Goal: Book appointment/travel/reservation

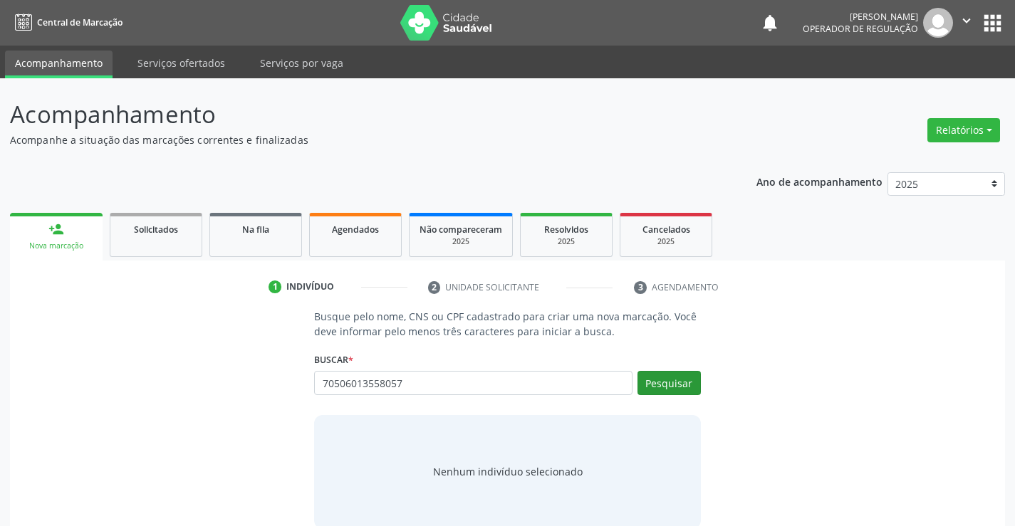
type input "70506013558057"
click at [682, 388] on button "Pesquisar" at bounding box center [668, 383] width 63 height 24
type input "70506013558057"
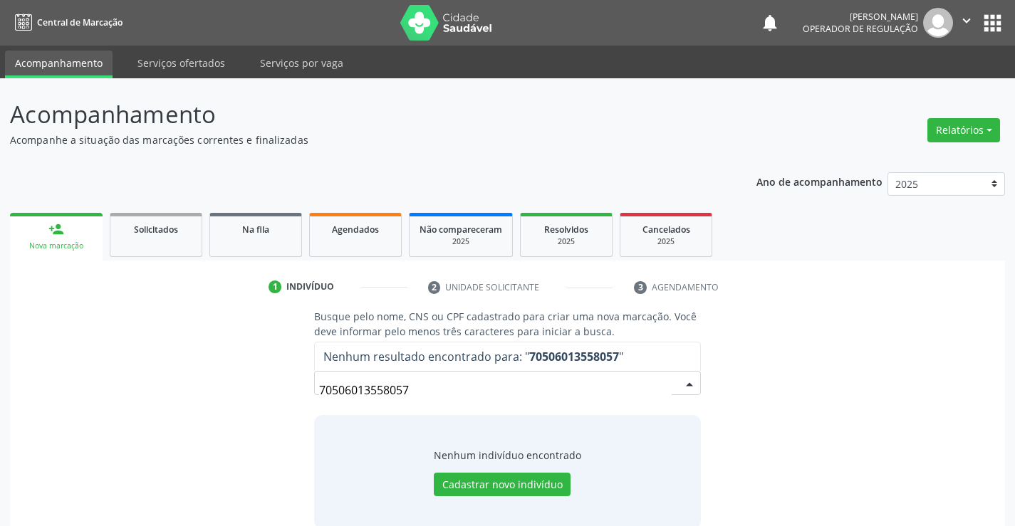
click at [343, 391] on input "70506013558057" at bounding box center [495, 390] width 352 height 28
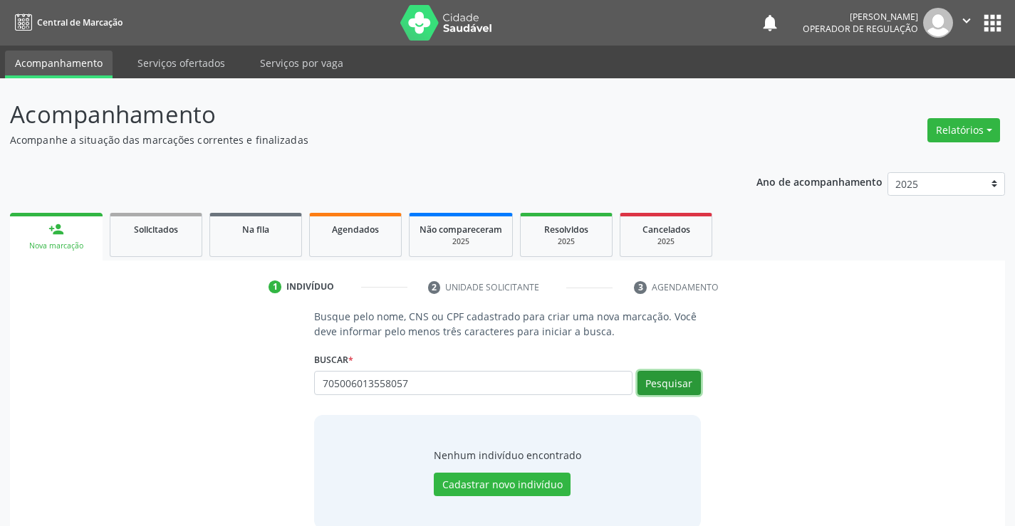
click at [674, 383] on button "Pesquisar" at bounding box center [668, 383] width 63 height 24
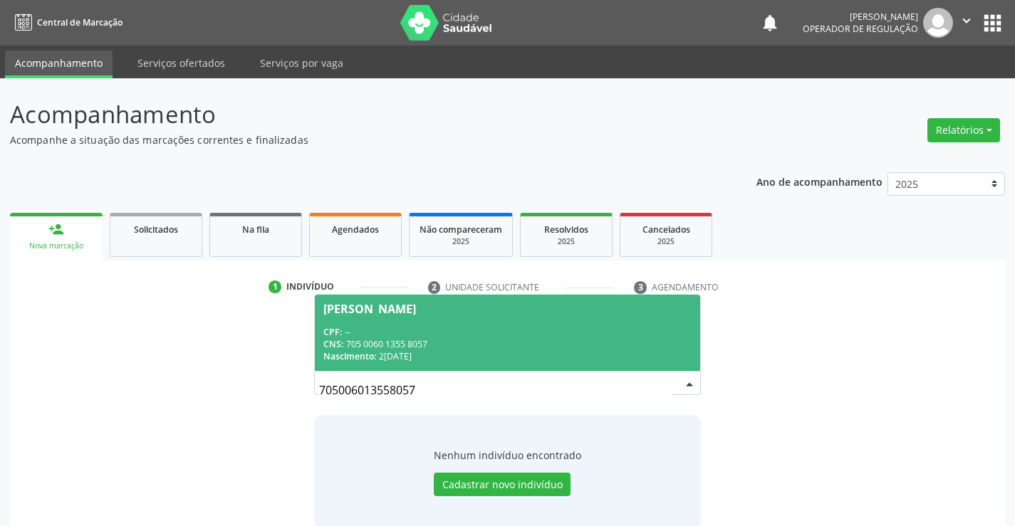
click at [406, 345] on div "CNS: 705 0060 1355 8057" at bounding box center [506, 344] width 367 height 12
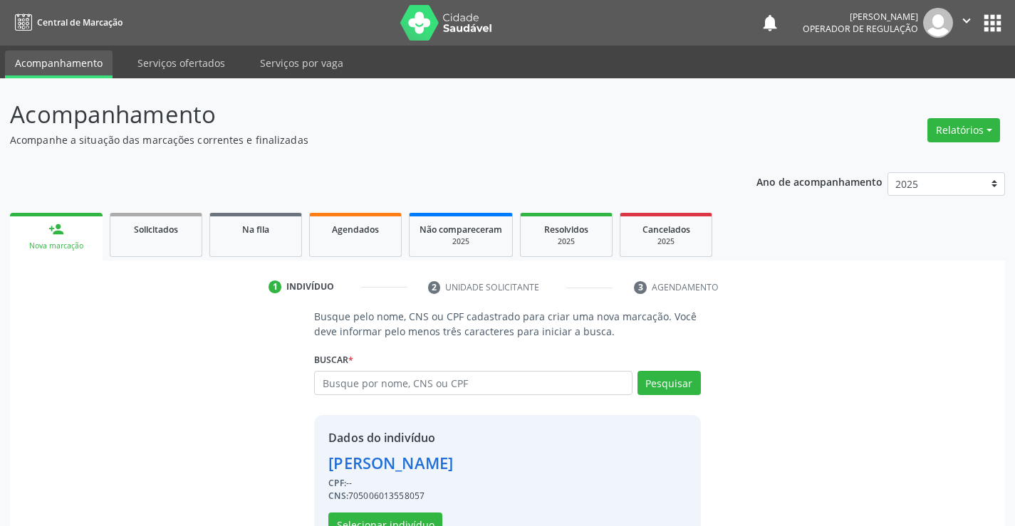
scroll to position [45, 0]
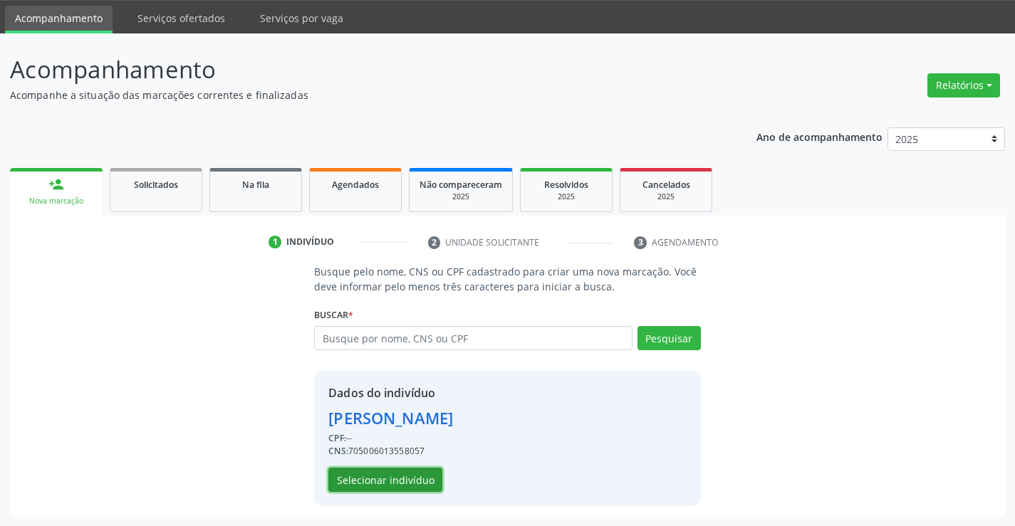
click at [376, 476] on button "Selecionar indivíduo" at bounding box center [385, 480] width 114 height 24
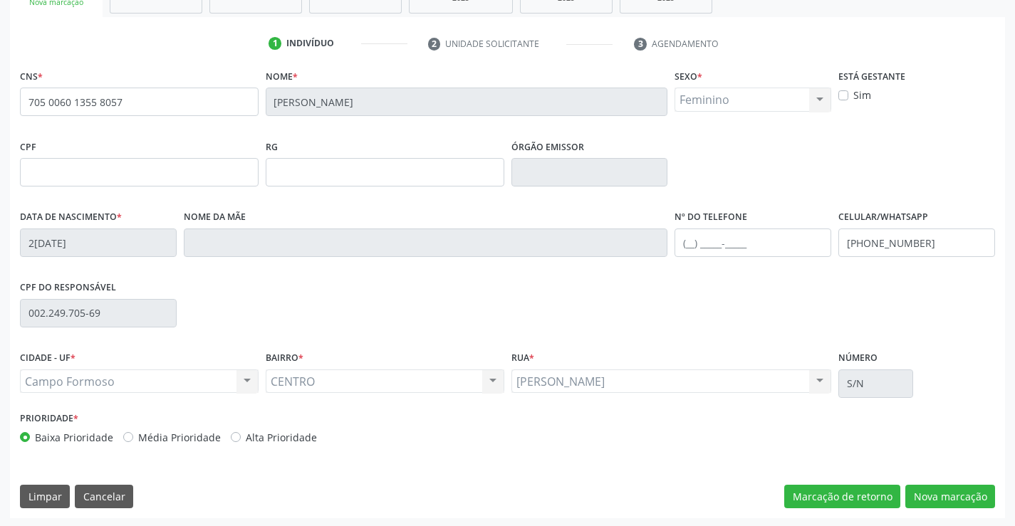
scroll to position [246, 0]
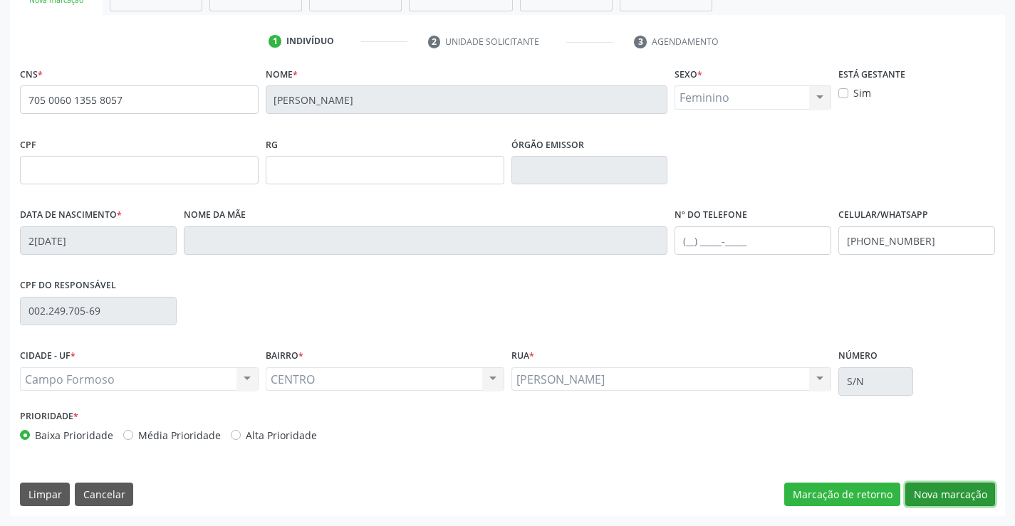
click at [941, 500] on button "Nova marcação" at bounding box center [950, 495] width 90 height 24
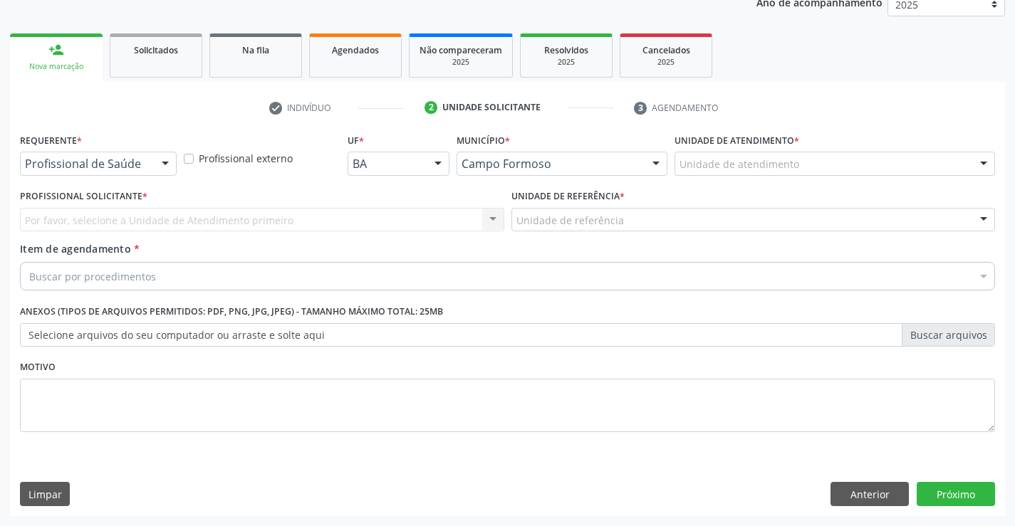
click at [164, 160] on div at bounding box center [165, 164] width 21 height 24
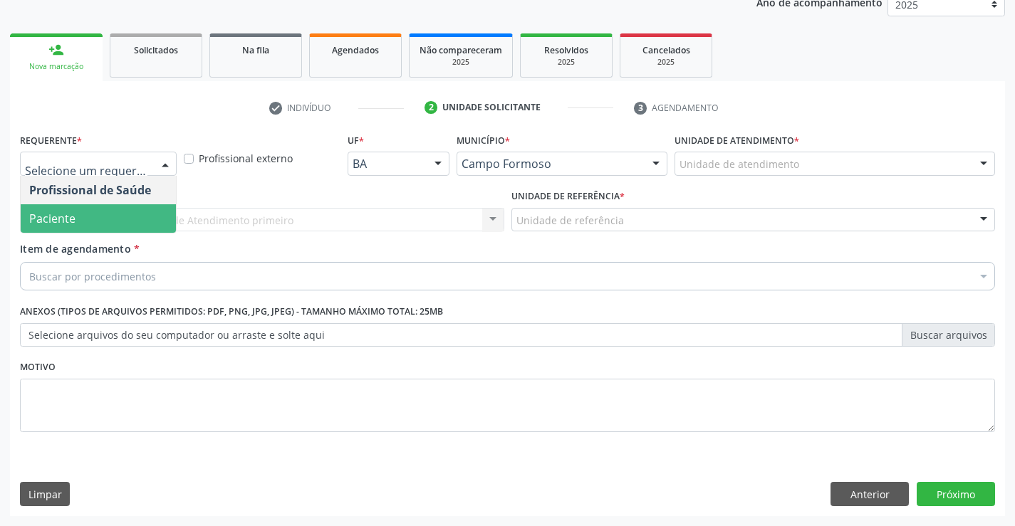
click at [106, 216] on span "Paciente" at bounding box center [98, 218] width 155 height 28
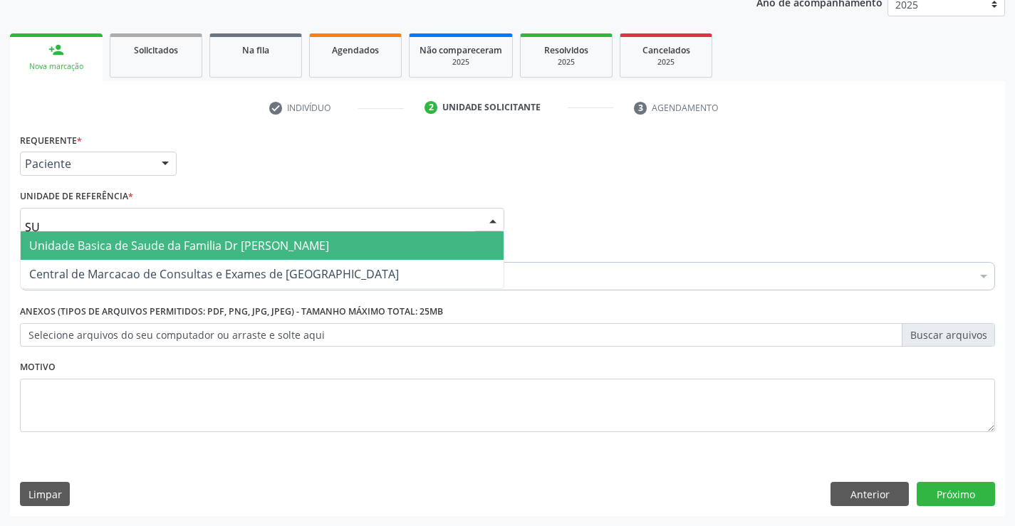
type input "SUD"
click at [185, 249] on span "Unidade Basica de Saude da Familia Dr [PERSON_NAME]" at bounding box center [179, 246] width 300 height 16
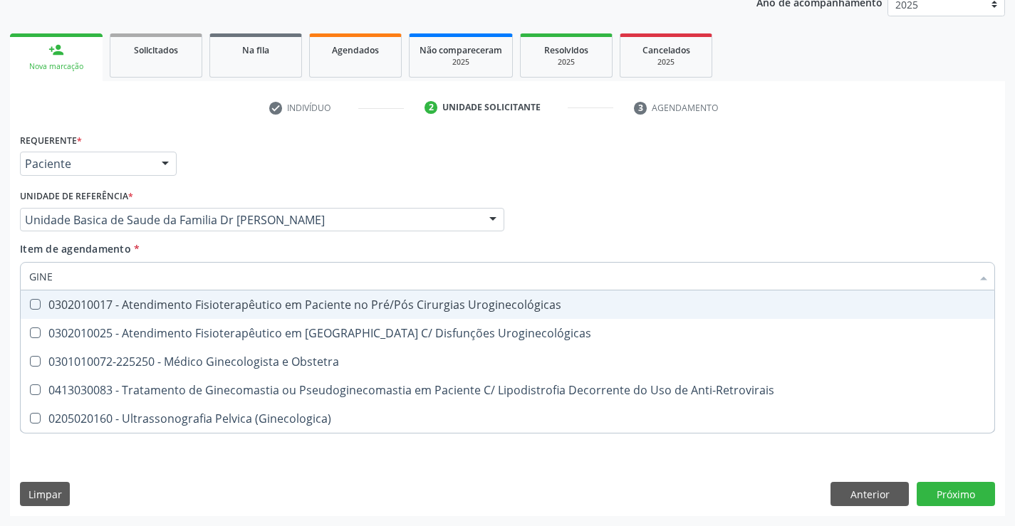
type input "GINEC"
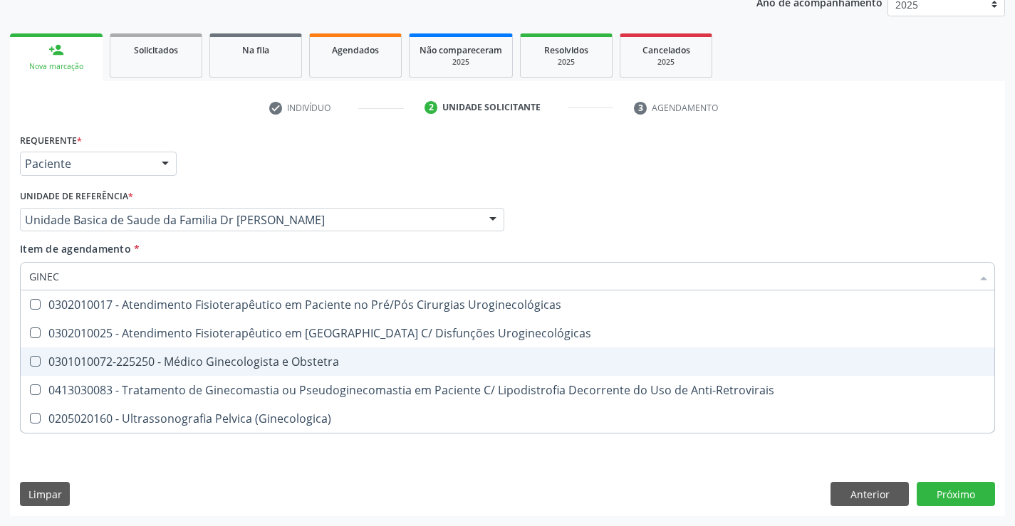
click at [224, 362] on div "0301010072-225250 - Médico Ginecologista e Obstetra" at bounding box center [507, 361] width 956 height 11
click at [177, 362] on div "0301010072-225250 - Médico Ginecologista e Obstetra" at bounding box center [507, 361] width 956 height 11
checkbox Obstetra "true"
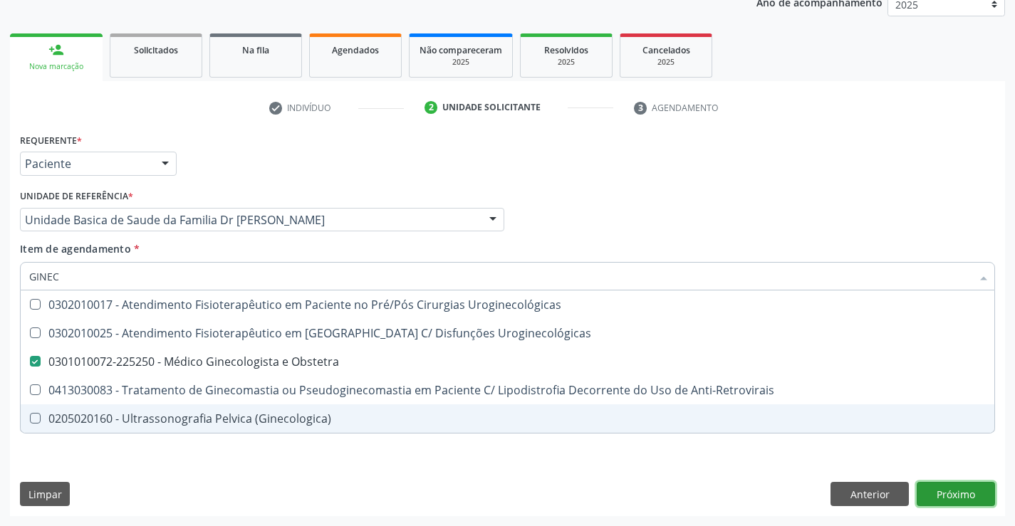
click at [962, 495] on div "Requerente * Paciente Profissional de Saúde Paciente Nenhum resultado encontrad…" at bounding box center [507, 323] width 995 height 387
checkbox Uroginecológicas "true"
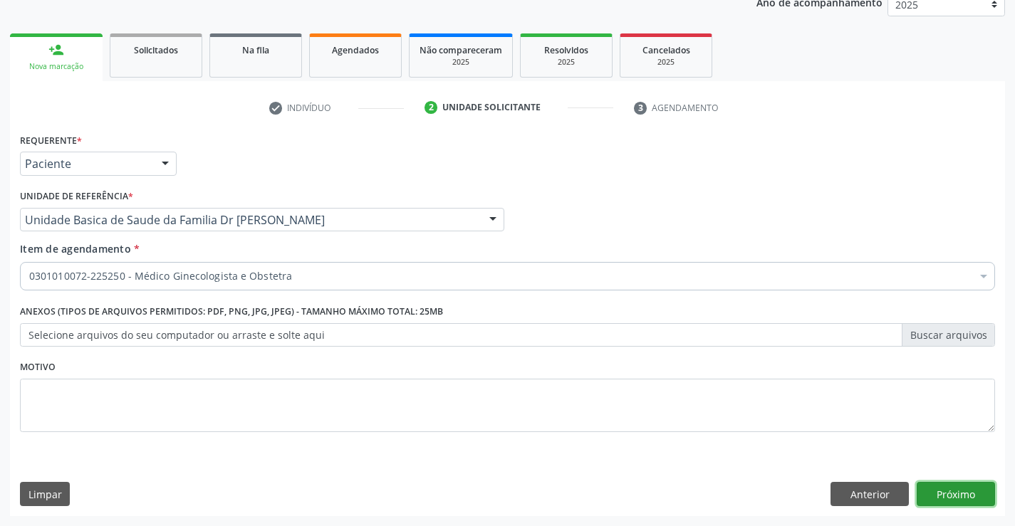
click at [948, 494] on button "Próximo" at bounding box center [956, 494] width 78 height 24
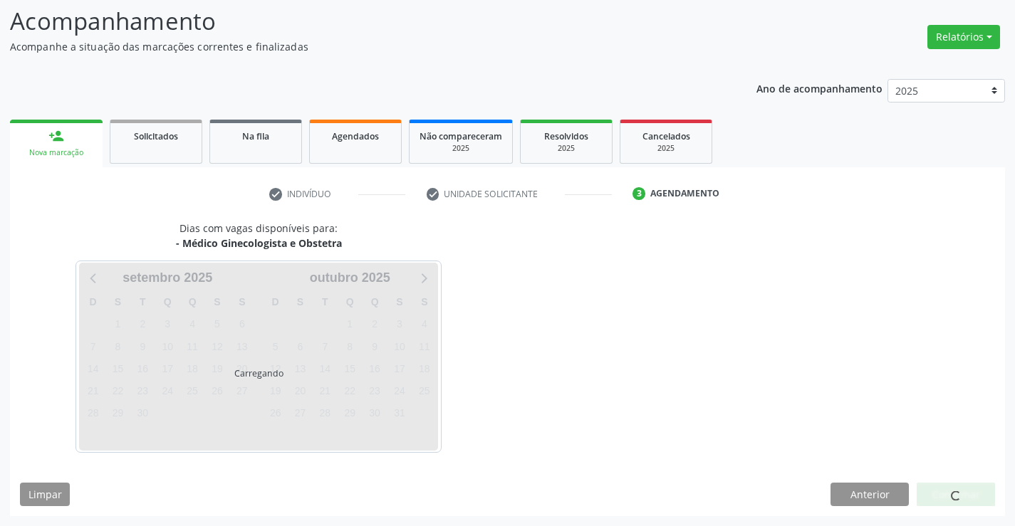
scroll to position [93, 0]
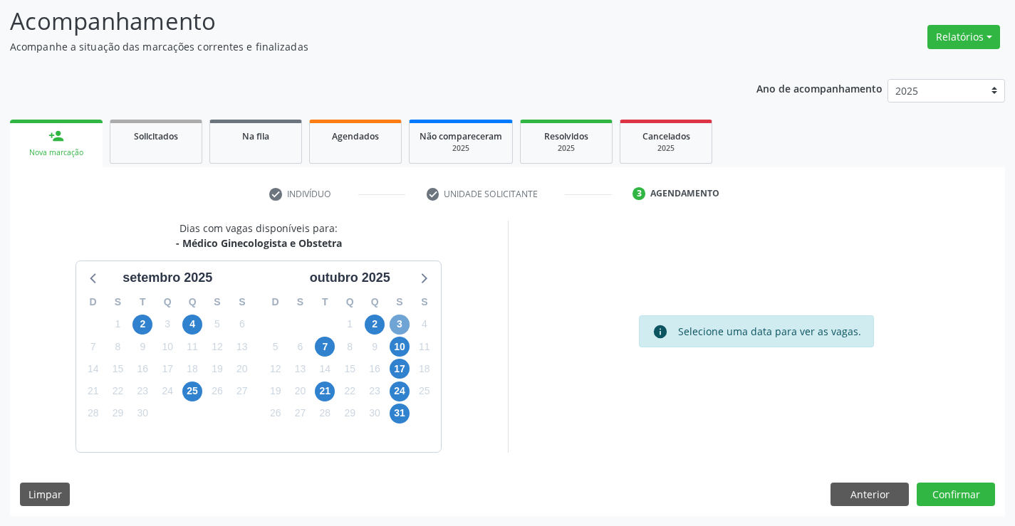
click at [399, 323] on span "3" at bounding box center [400, 325] width 20 height 20
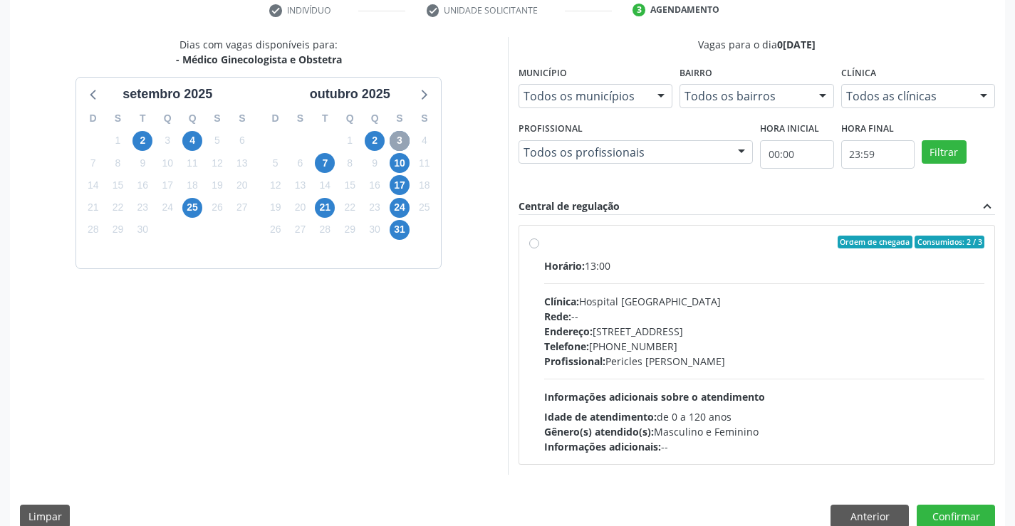
scroll to position [283, 0]
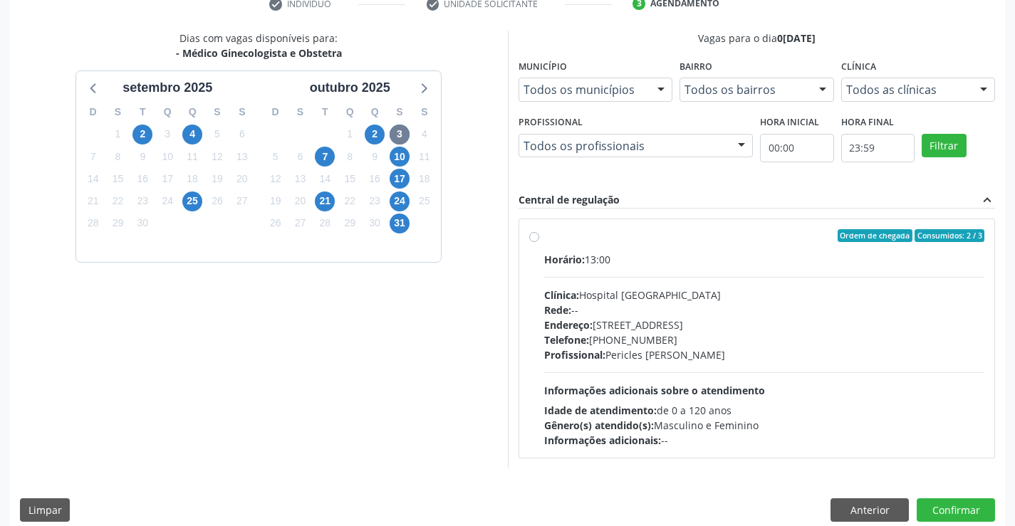
click at [544, 236] on label "Ordem de chegada Consumidos: 2 / 3 Horário: 13:00 Clínica: Hospital [GEOGRAPHIC…" at bounding box center [764, 338] width 441 height 219
click at [538, 236] on input "Ordem de chegada Consumidos: 2 / 3 Horário: 13:00 Clínica: Hospital [GEOGRAPHIC…" at bounding box center [534, 235] width 10 height 13
radio input "true"
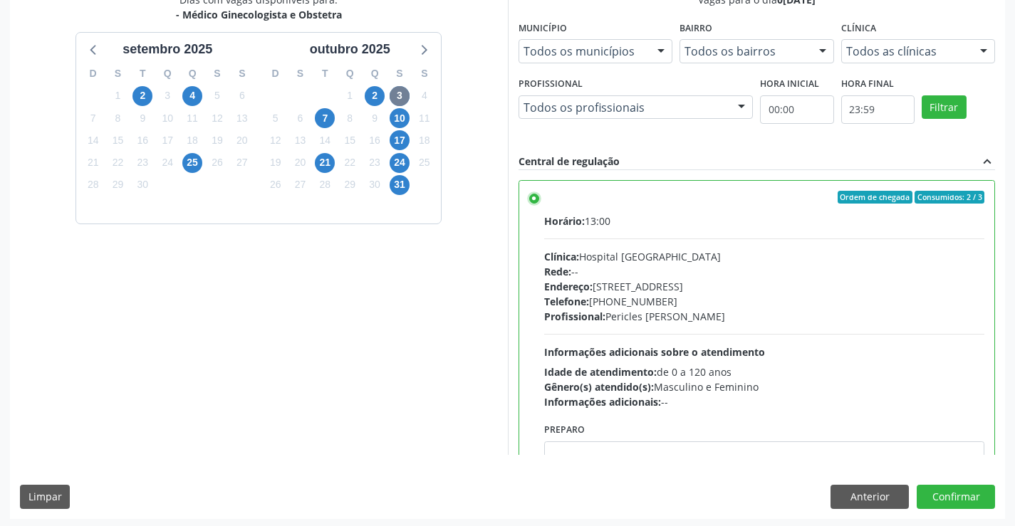
scroll to position [325, 0]
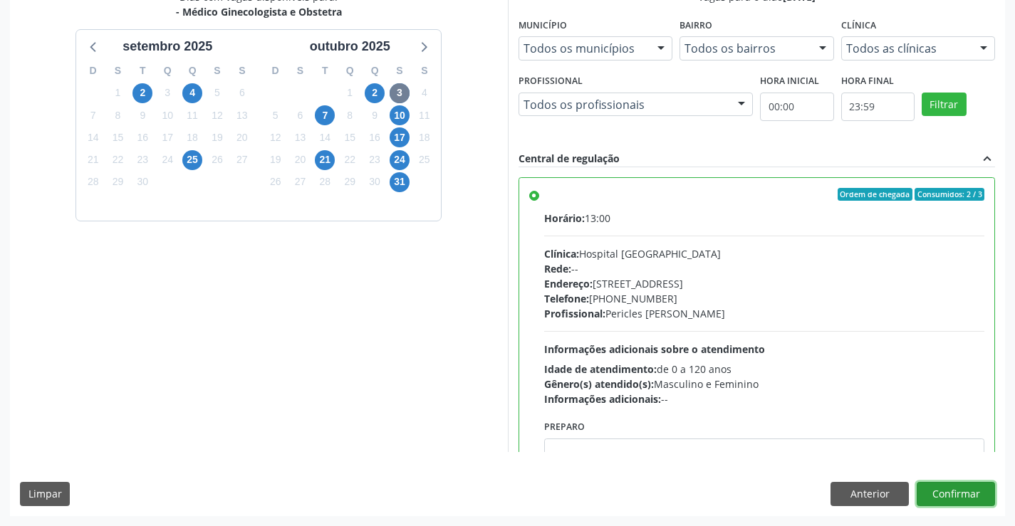
click at [949, 491] on button "Confirmar" at bounding box center [956, 494] width 78 height 24
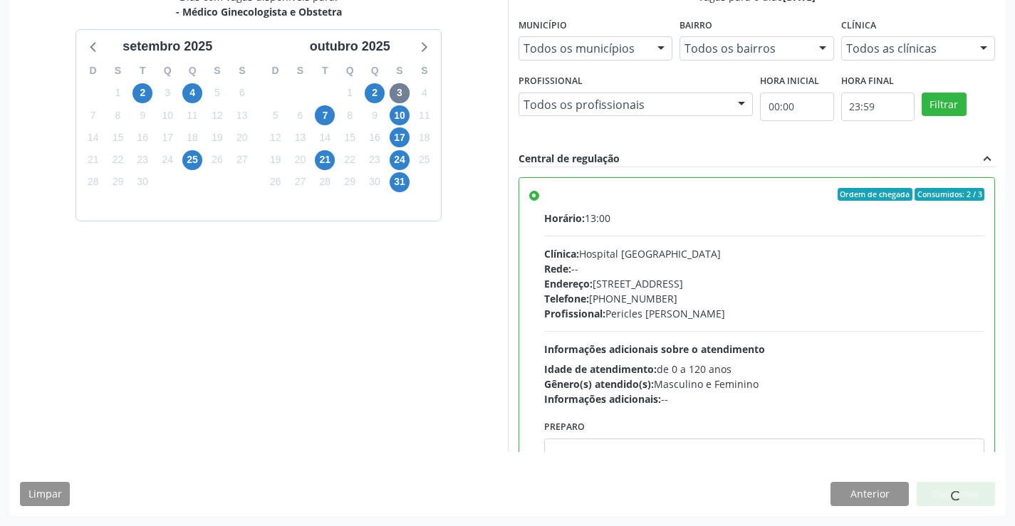
scroll to position [0, 0]
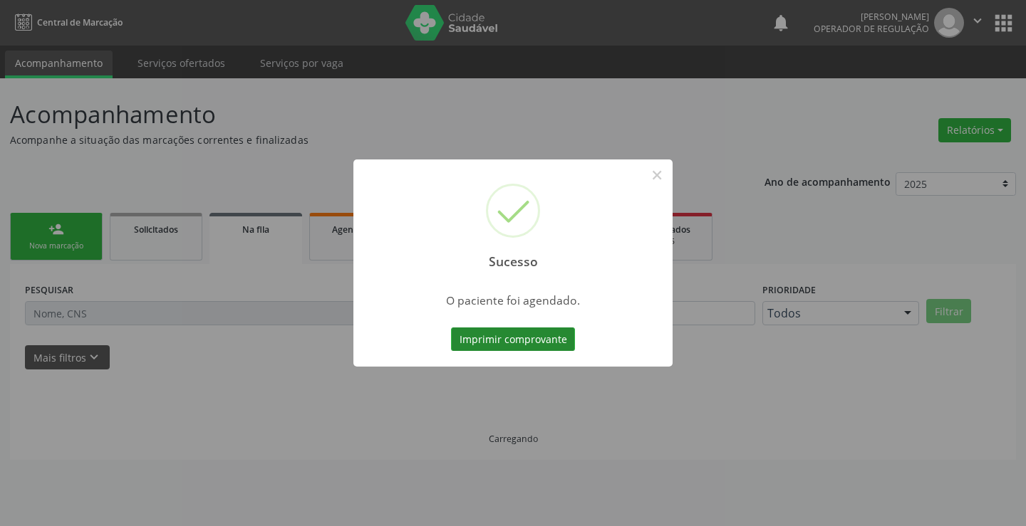
click at [508, 332] on button "Imprimir comprovante" at bounding box center [513, 340] width 124 height 24
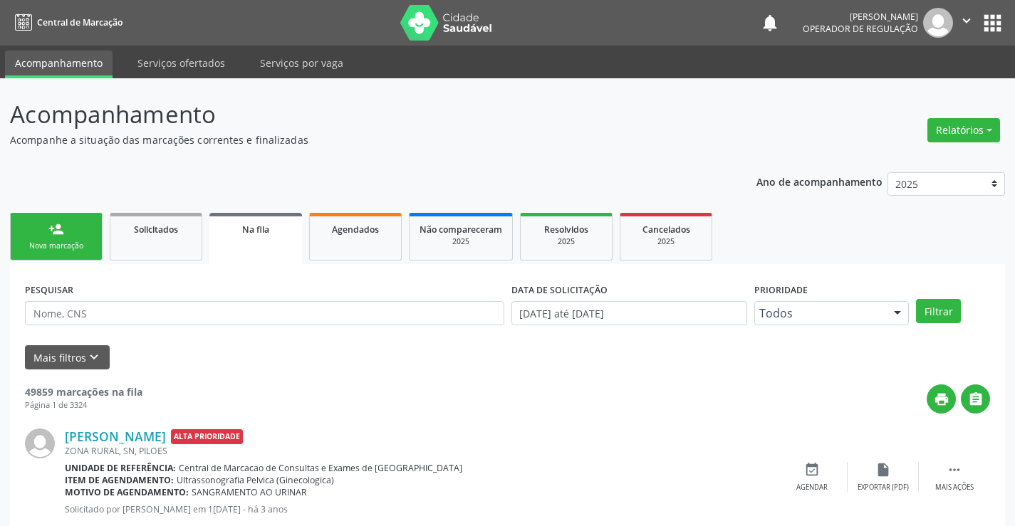
click at [61, 69] on link "Acompanhamento" at bounding box center [59, 65] width 108 height 28
click at [64, 250] on div "Nova marcação" at bounding box center [56, 246] width 71 height 11
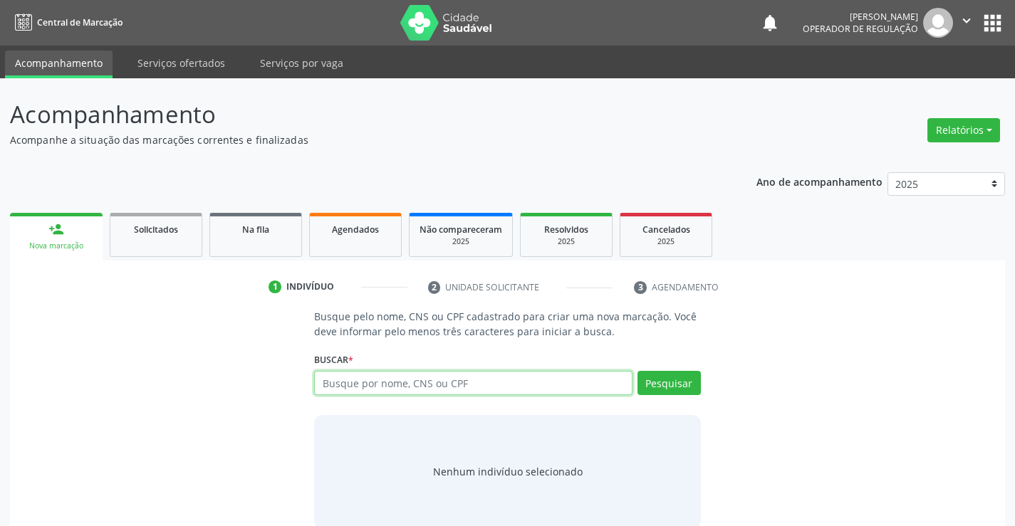
drag, startPoint x: 345, startPoint y: 385, endPoint x: 320, endPoint y: 390, distance: 25.3
click at [345, 386] on input "text" at bounding box center [473, 383] width 318 height 24
click at [344, 387] on input "text" at bounding box center [473, 383] width 318 height 24
type input "702303107391814"
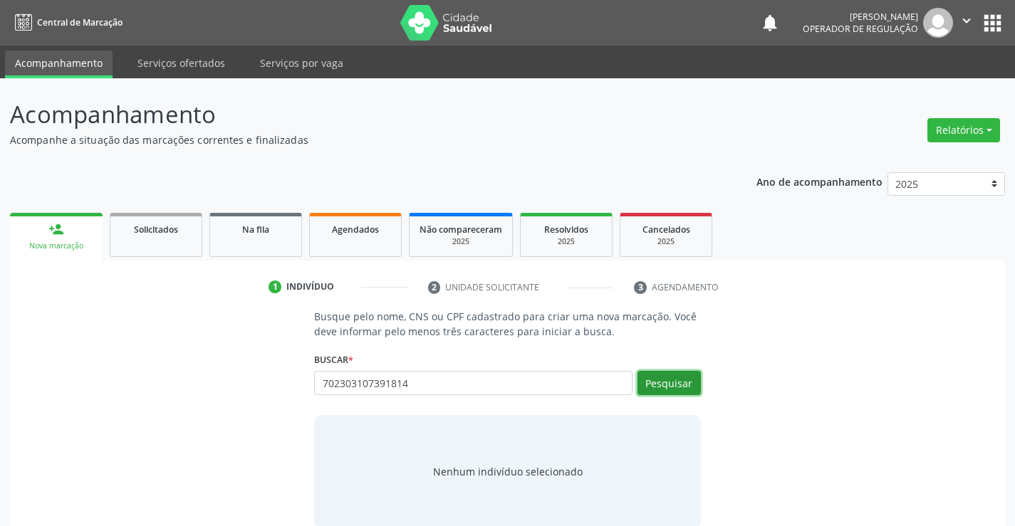
click at [669, 380] on button "Pesquisar" at bounding box center [668, 383] width 63 height 24
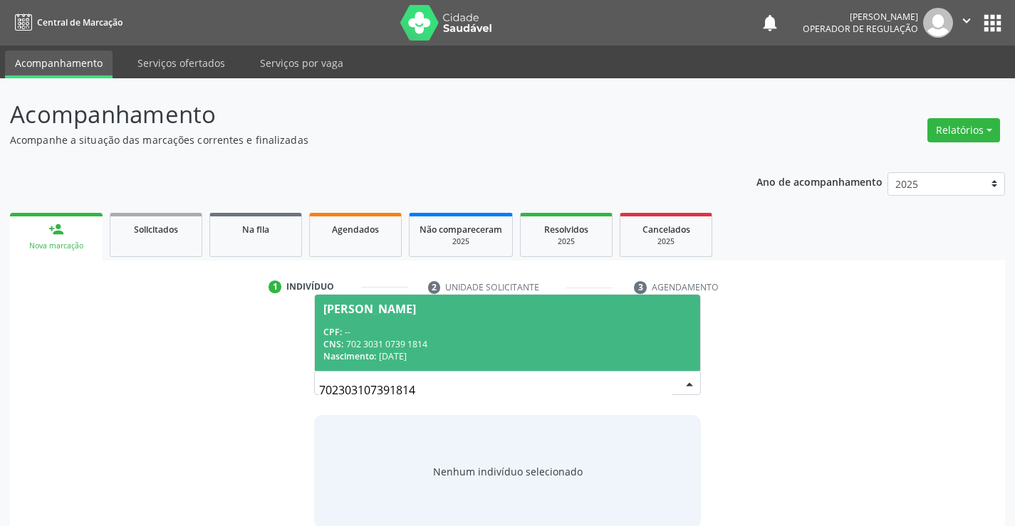
click at [419, 338] on div "CNS: 702 3031 0739 1814" at bounding box center [506, 344] width 367 height 12
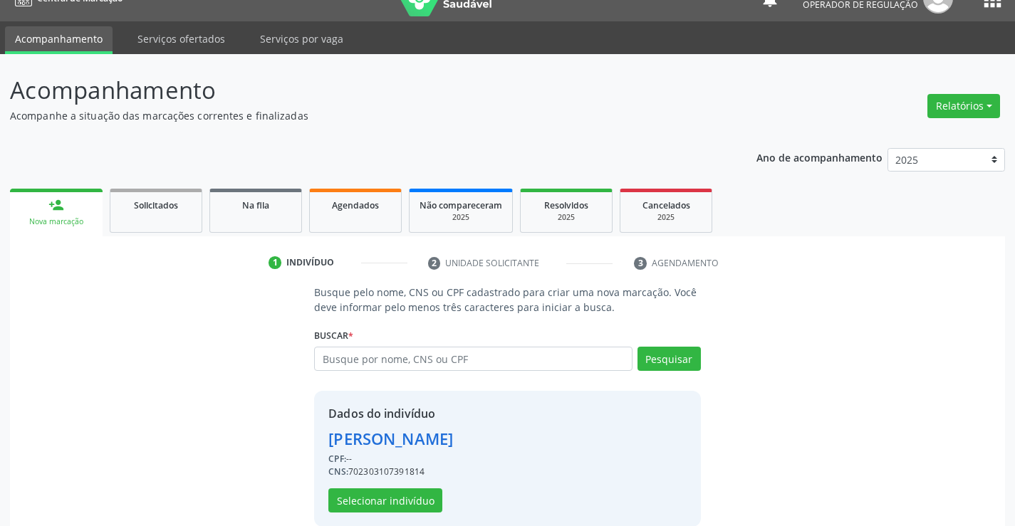
scroll to position [45, 0]
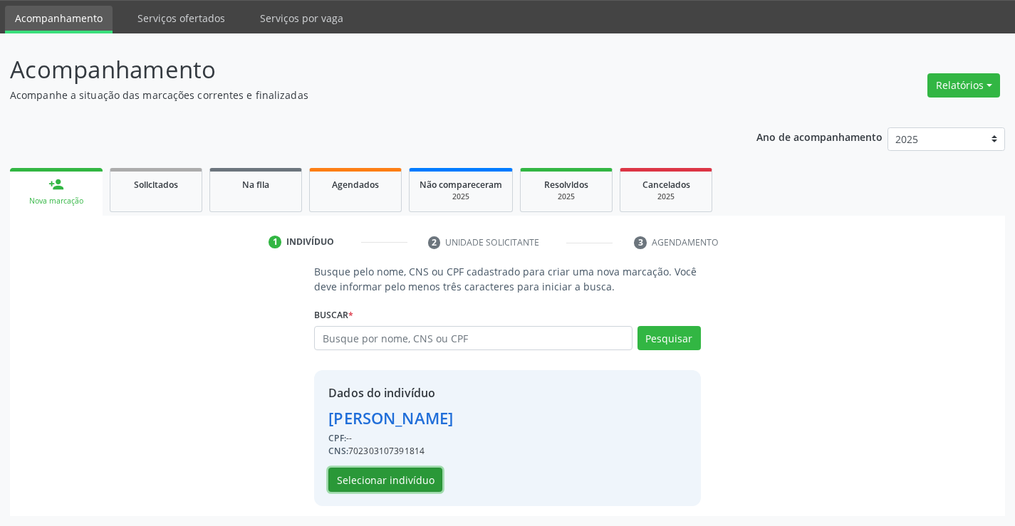
click at [384, 478] on button "Selecionar indivíduo" at bounding box center [385, 480] width 114 height 24
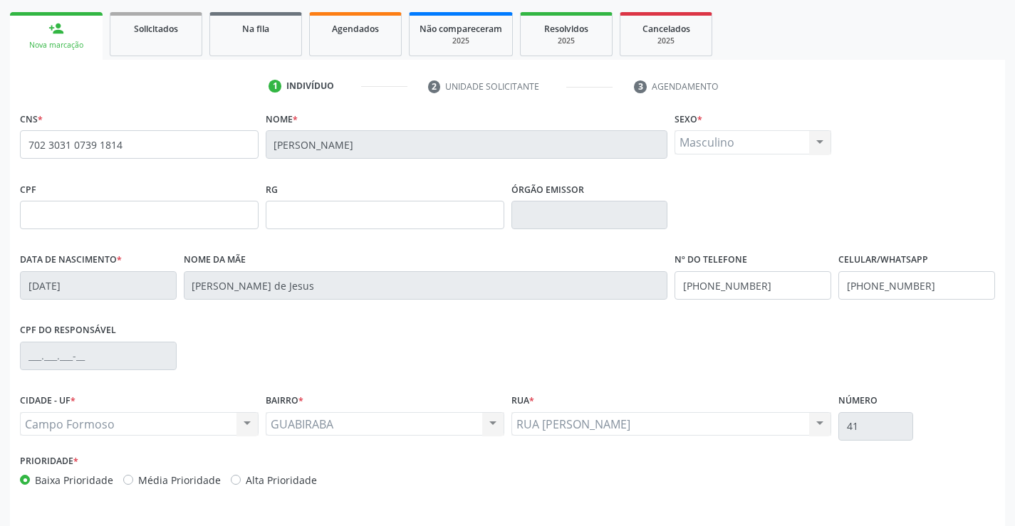
scroll to position [246, 0]
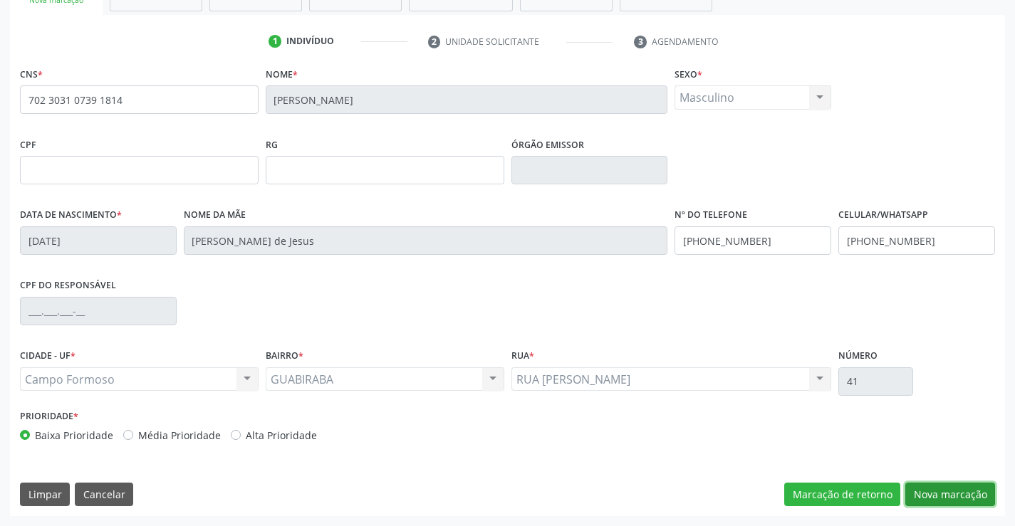
click at [951, 493] on button "Nova marcação" at bounding box center [950, 495] width 90 height 24
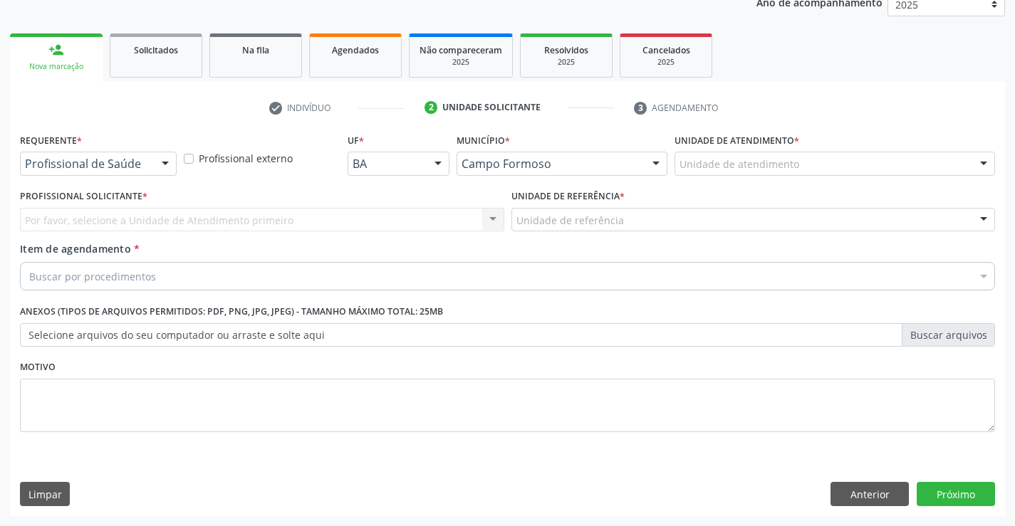
scroll to position [179, 0]
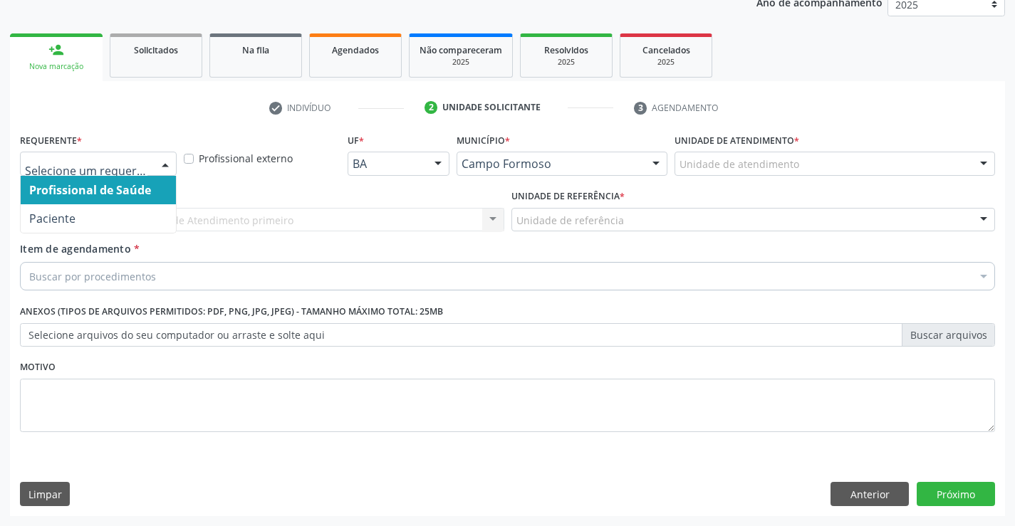
click at [162, 160] on div at bounding box center [165, 164] width 21 height 24
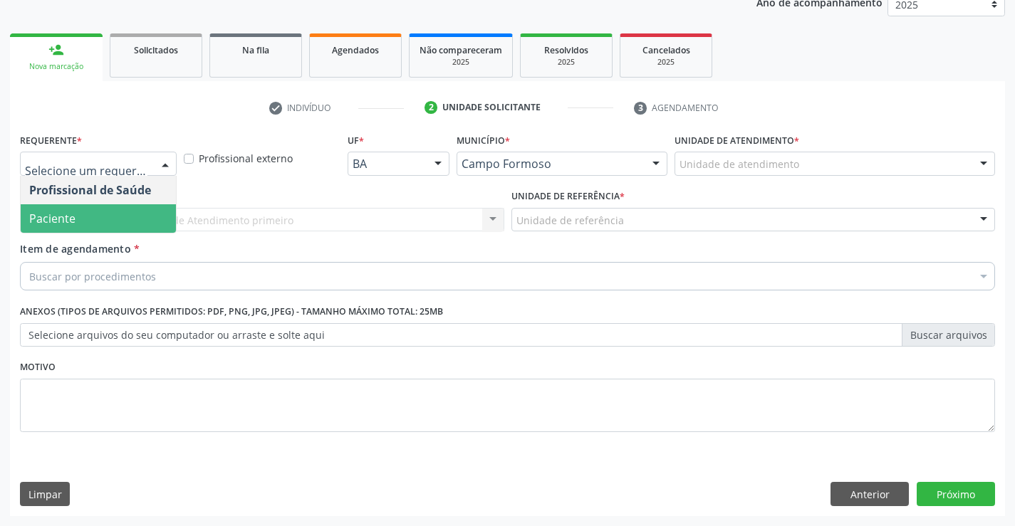
click at [67, 212] on span "Paciente" at bounding box center [52, 219] width 46 height 16
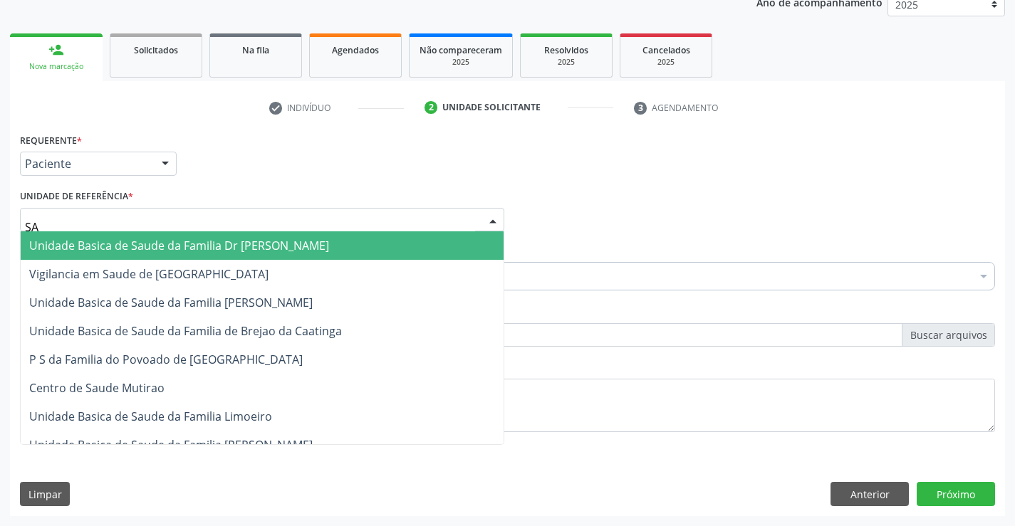
type input "SAO"
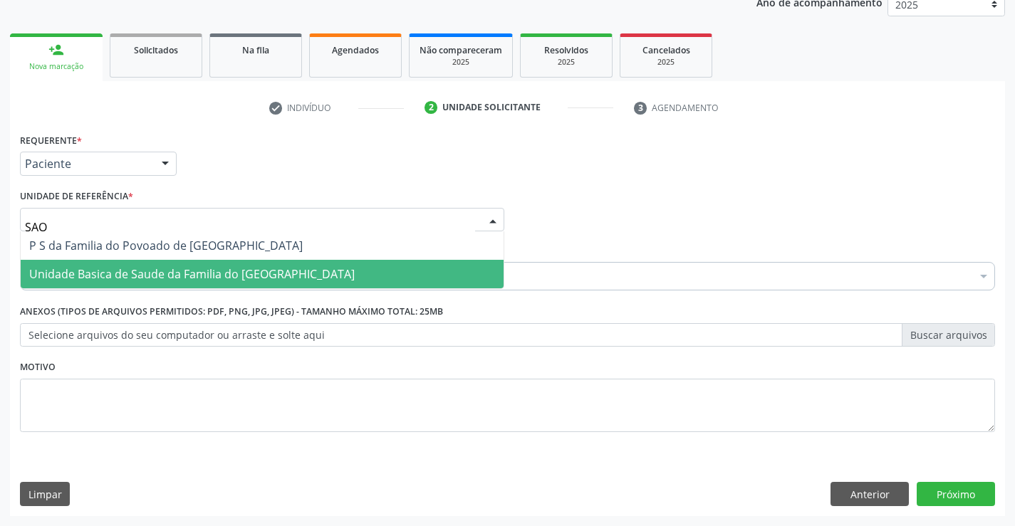
click at [95, 268] on span "Unidade Basica de Saude da Familia do [GEOGRAPHIC_DATA]" at bounding box center [191, 274] width 325 height 16
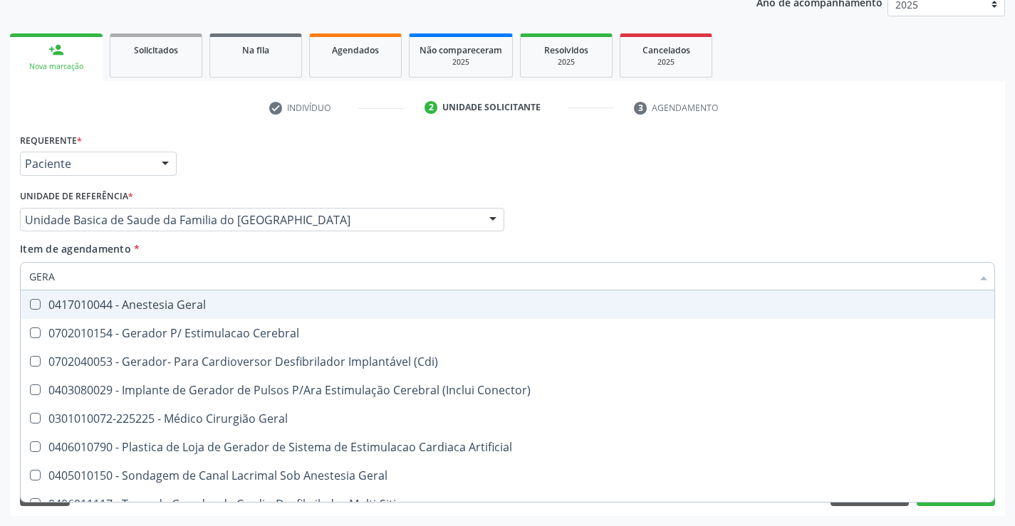
type input "GERAL"
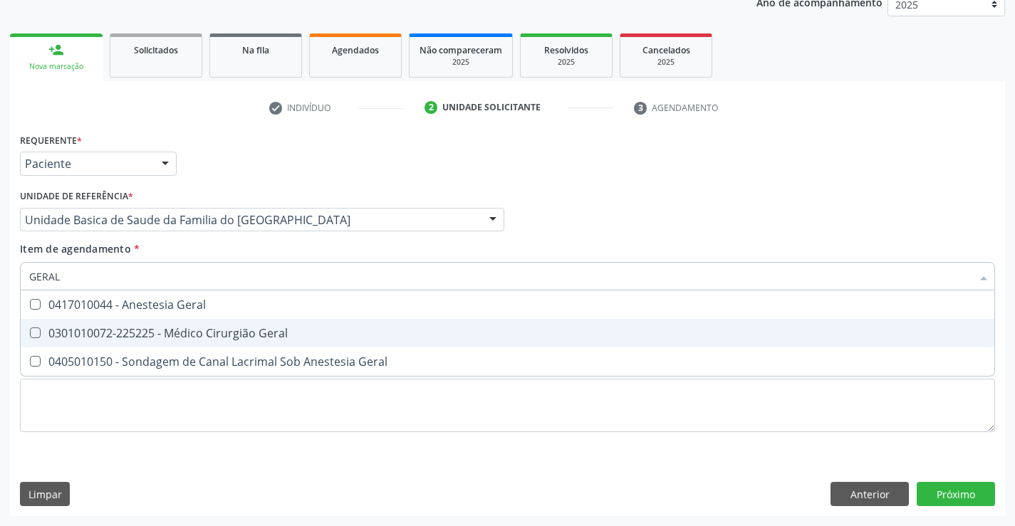
click at [160, 332] on div "0301010072-225225 - Médico Cirurgião Geral" at bounding box center [507, 333] width 956 height 11
checkbox Geral "true"
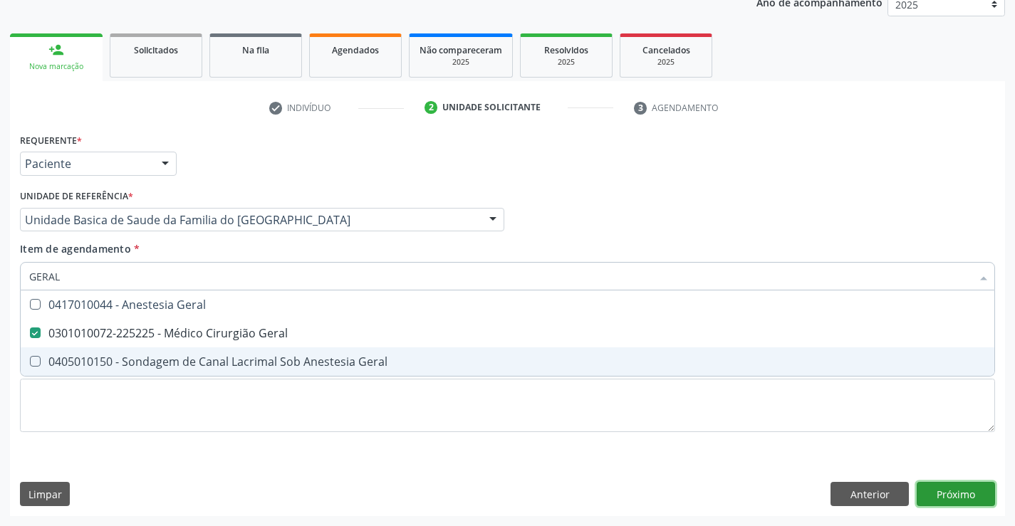
click at [949, 493] on div "Requerente * Paciente Profissional de Saúde Paciente Nenhum resultado encontrad…" at bounding box center [507, 323] width 995 height 387
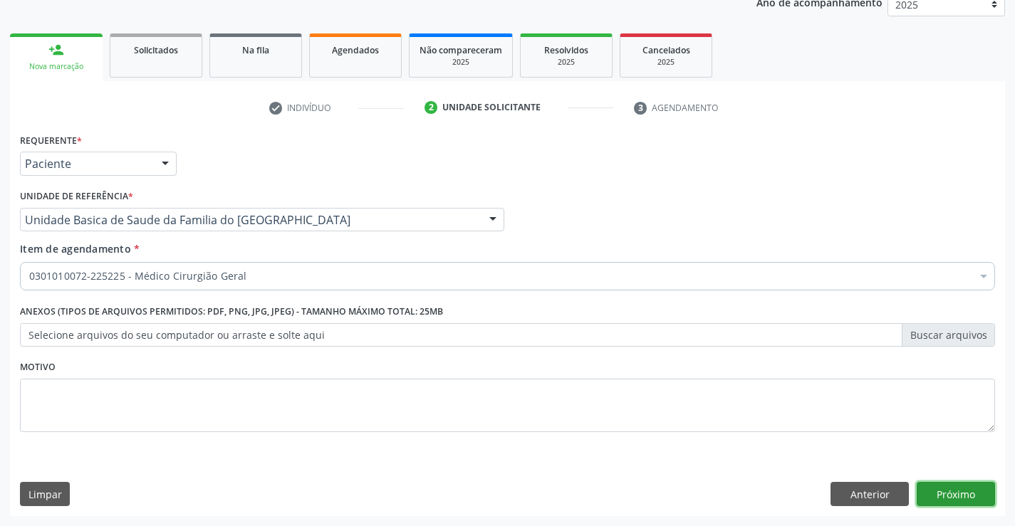
click at [949, 493] on button "Próximo" at bounding box center [956, 494] width 78 height 24
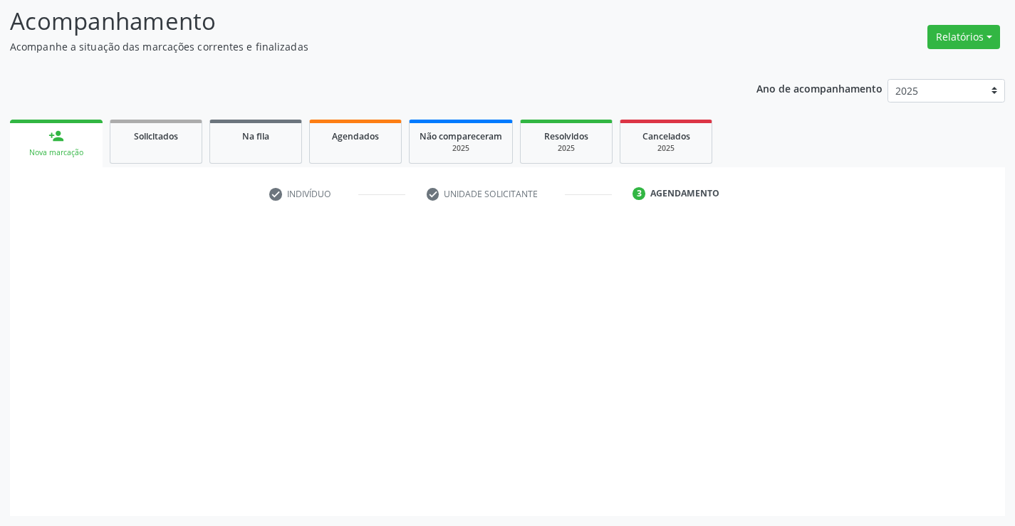
scroll to position [93, 0]
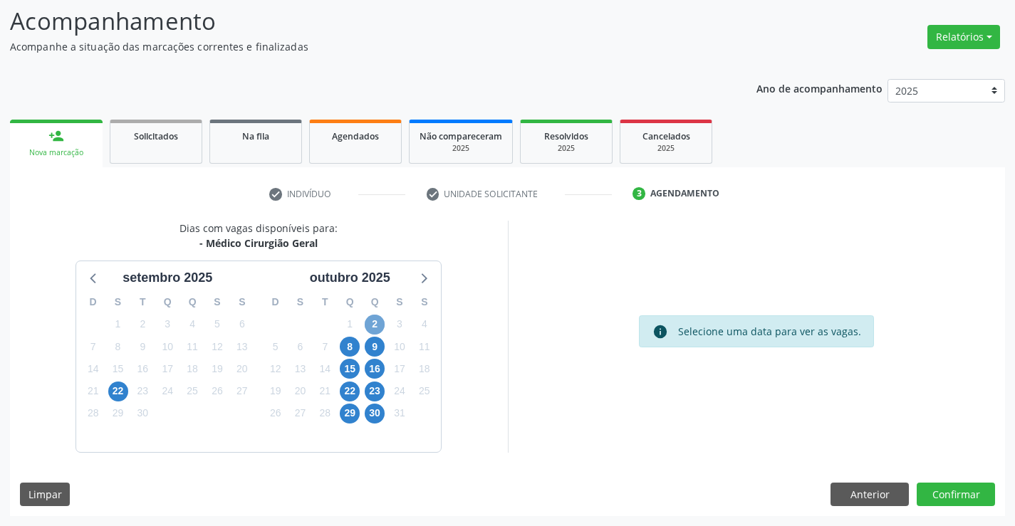
click at [376, 321] on span "2" at bounding box center [375, 325] width 20 height 20
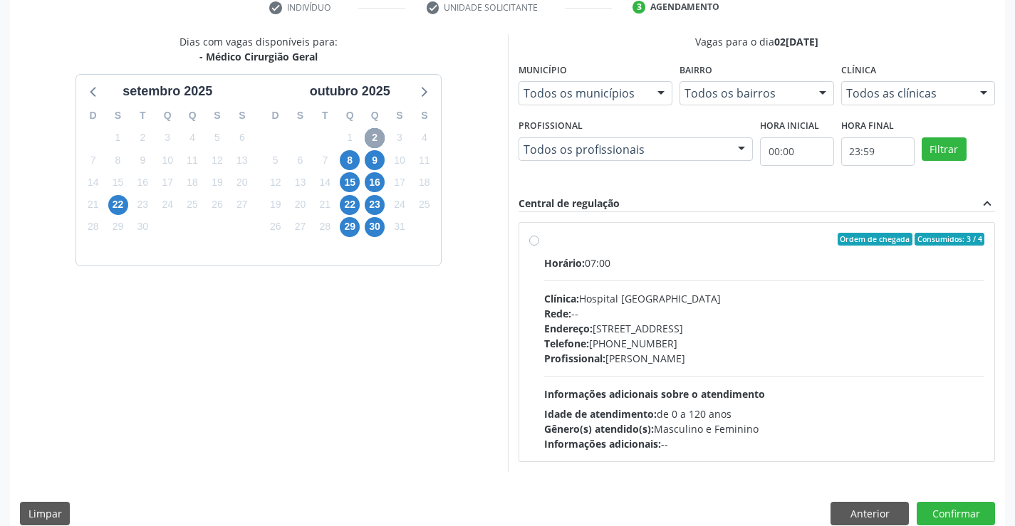
scroll to position [289, 0]
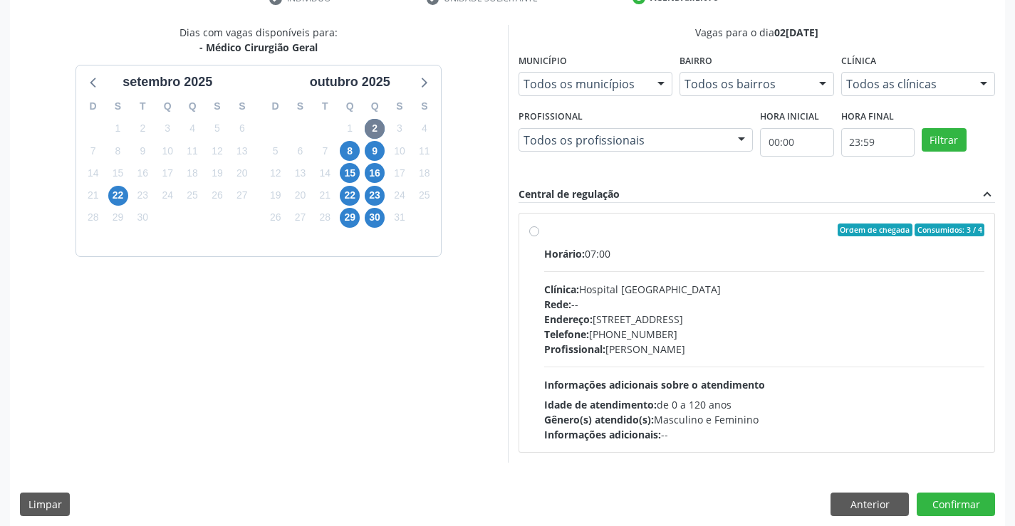
click at [544, 231] on label "Ordem de chegada Consumidos: 3 / 4 Horário: 07:00 Clínica: Hospital [GEOGRAPHIC…" at bounding box center [764, 333] width 441 height 219
click at [532, 231] on input "Ordem de chegada Consumidos: 3 / 4 Horário: 07:00 Clínica: Hospital [GEOGRAPHIC…" at bounding box center [534, 230] width 10 height 13
radio input "true"
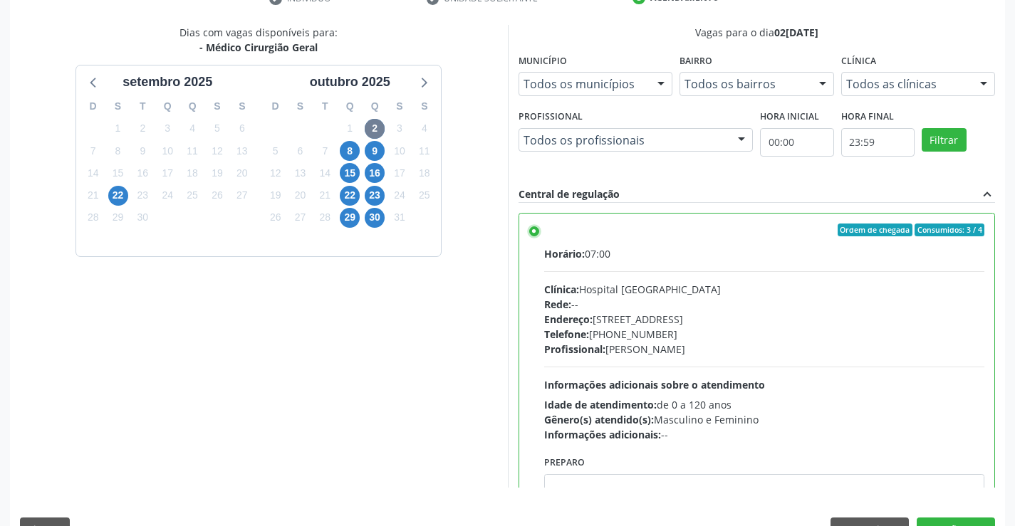
scroll to position [325, 0]
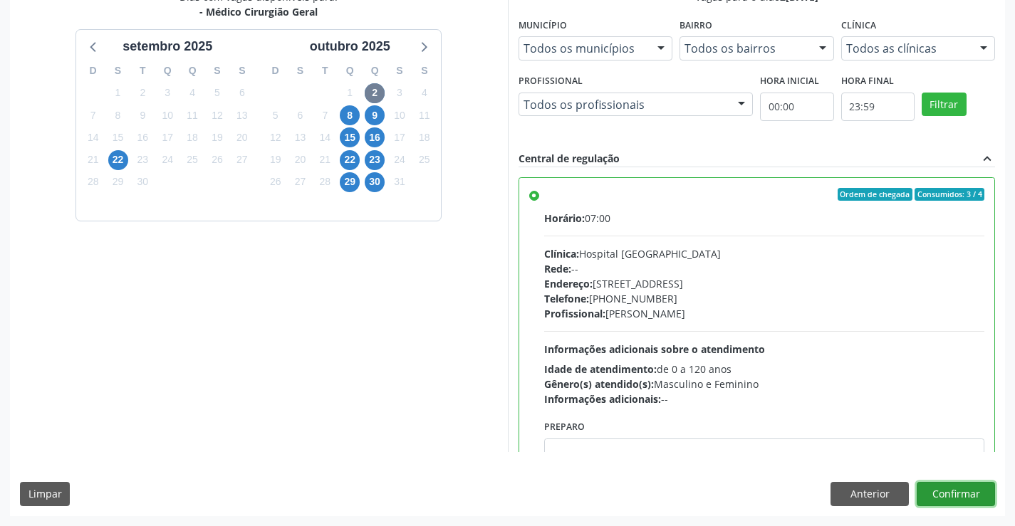
click at [941, 496] on button "Confirmar" at bounding box center [956, 494] width 78 height 24
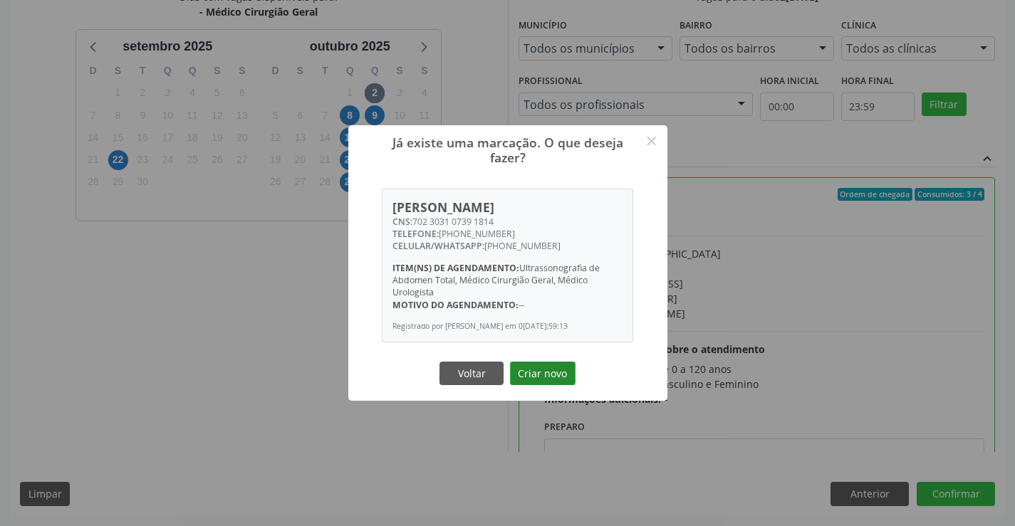
click at [532, 375] on button "Criar novo" at bounding box center [543, 374] width 66 height 24
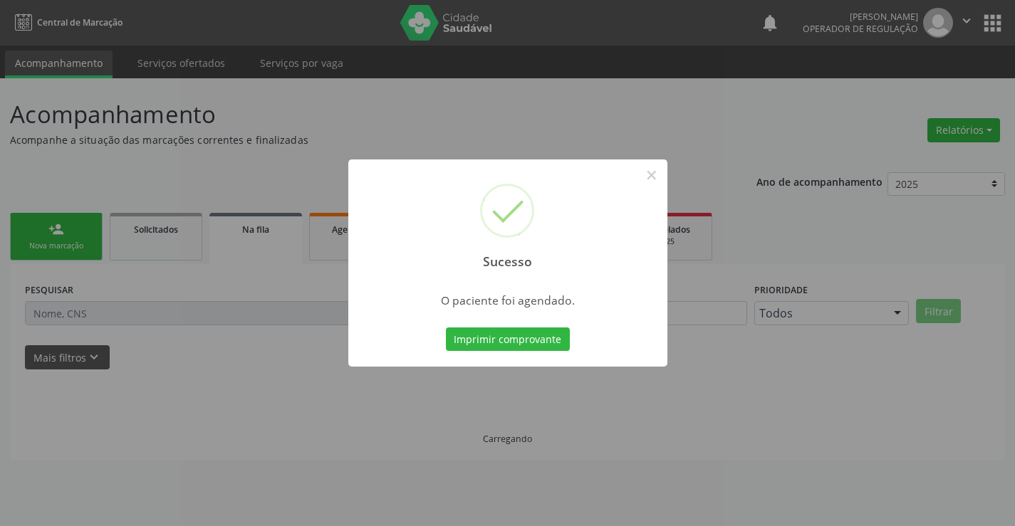
scroll to position [0, 0]
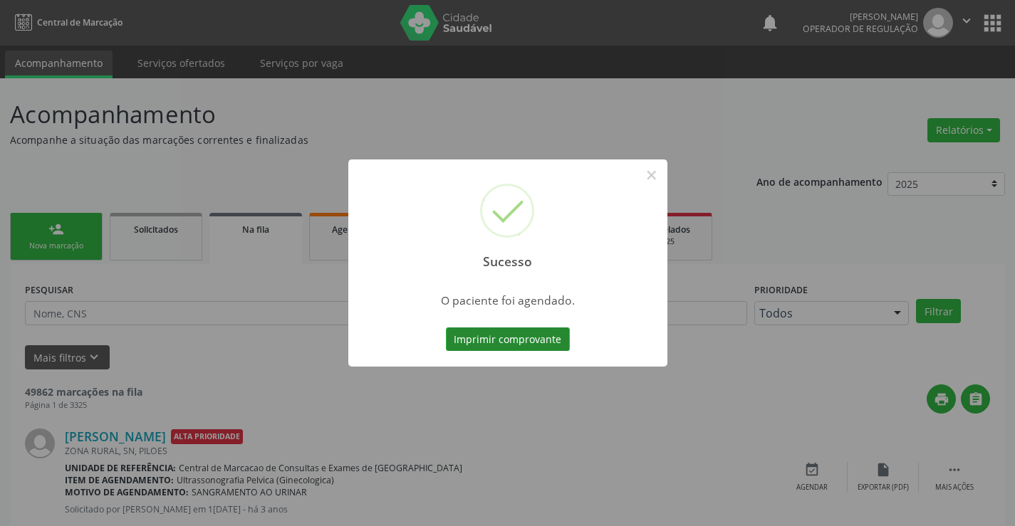
click at [503, 340] on button "Imprimir comprovante" at bounding box center [508, 340] width 124 height 24
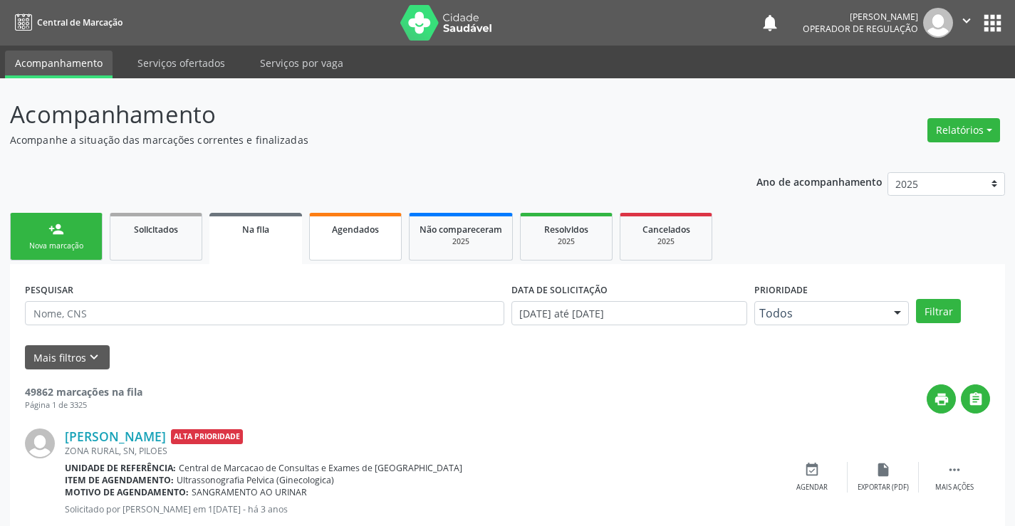
click at [359, 228] on span "Agendados" at bounding box center [355, 230] width 47 height 12
select select "8"
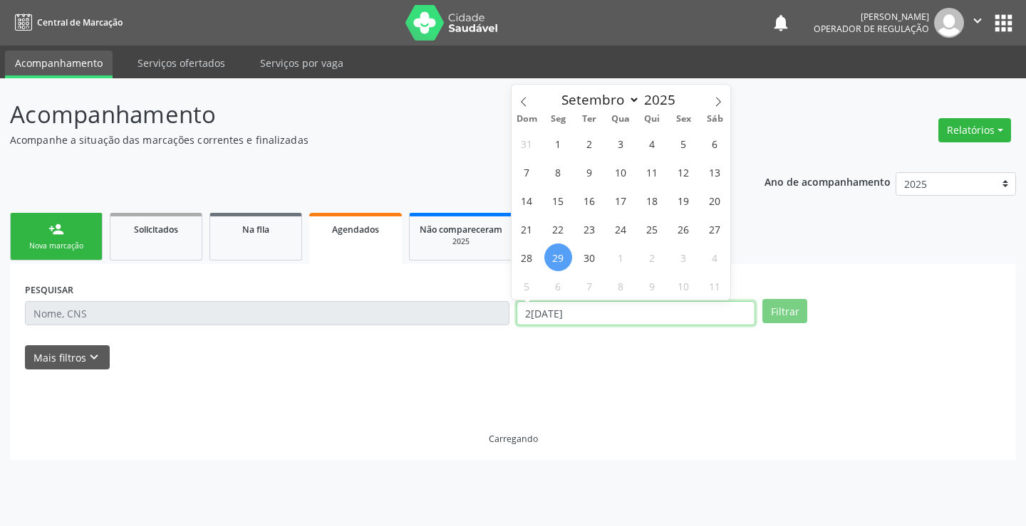
click at [593, 319] on input "2[DATE]" at bounding box center [635, 313] width 239 height 24
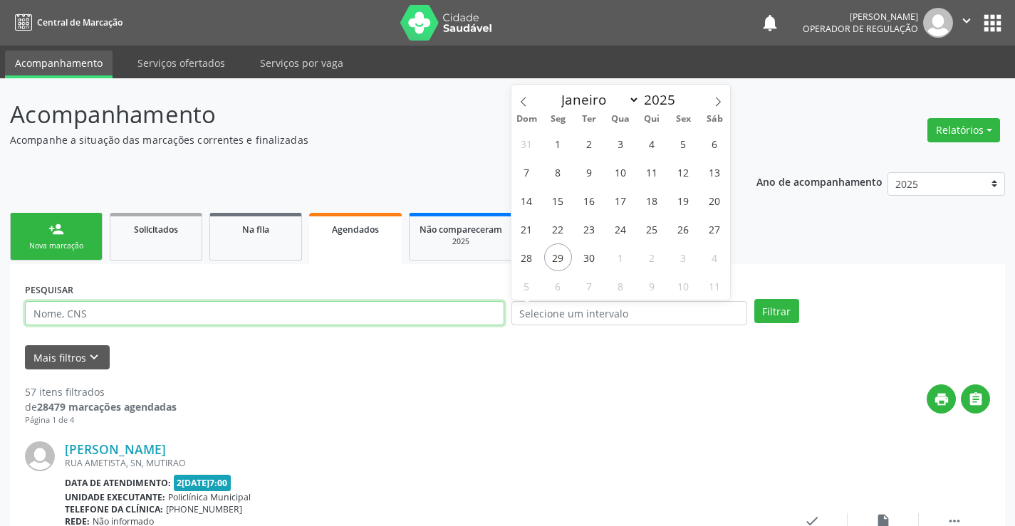
click at [461, 311] on input "text" at bounding box center [264, 313] width 479 height 24
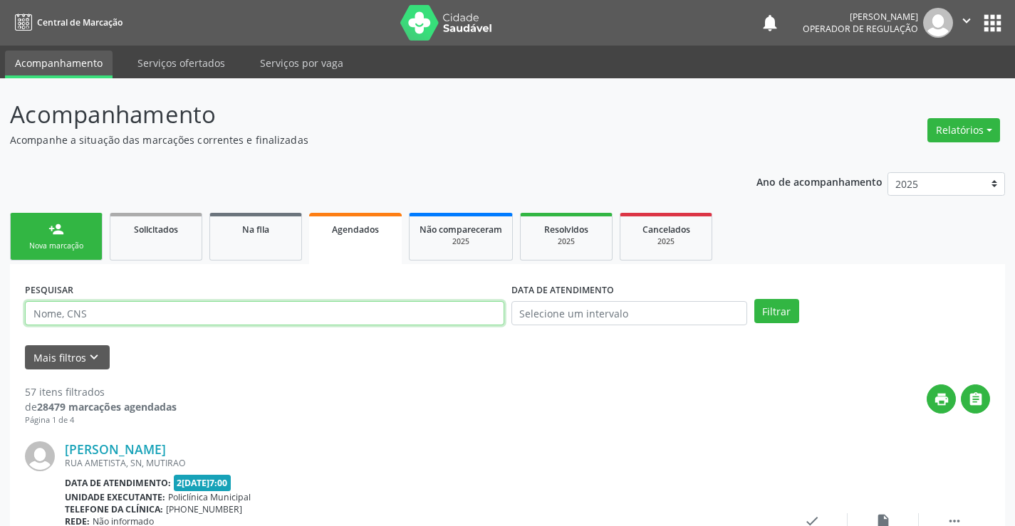
click at [461, 311] on input "text" at bounding box center [264, 313] width 479 height 24
type input "704103112408078"
click at [793, 304] on button "Filtrar" at bounding box center [776, 311] width 45 height 24
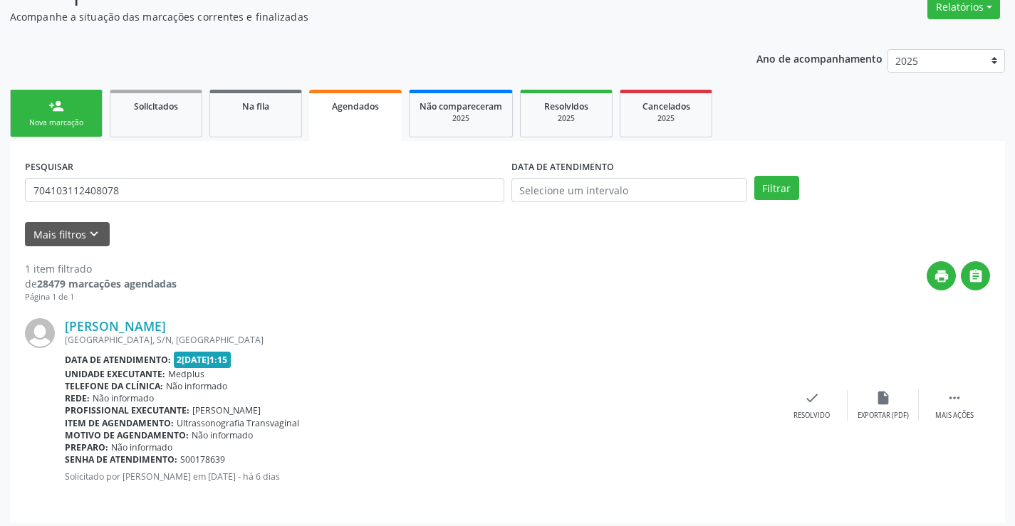
scroll to position [130, 0]
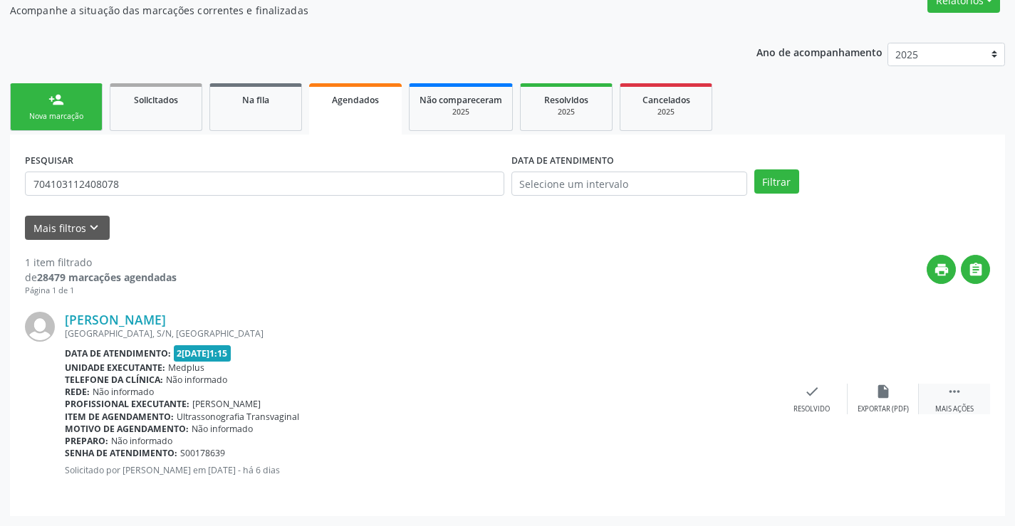
click at [952, 387] on icon "" at bounding box center [954, 392] width 16 height 16
click at [667, 397] on icon "print" at bounding box center [670, 392] width 16 height 16
click at [67, 105] on link "person_add Nova marcação" at bounding box center [56, 107] width 93 height 48
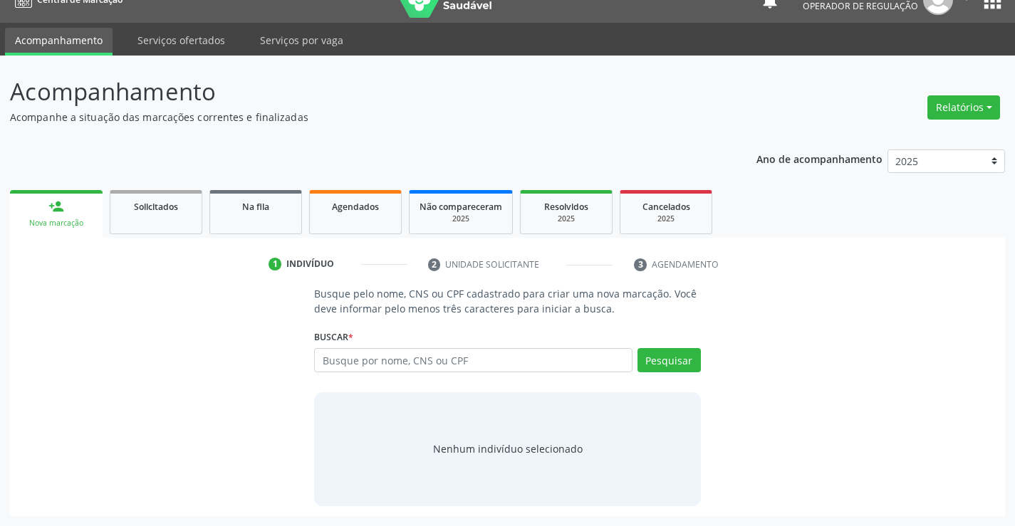
scroll to position [23, 0]
click at [67, 105] on p "Acompanhamento" at bounding box center [358, 92] width 696 height 36
click at [145, 160] on div "Ano de acompanhamento 2025 2024 2023 person_add Nova marcação Solicitados Na fi…" at bounding box center [507, 328] width 995 height 377
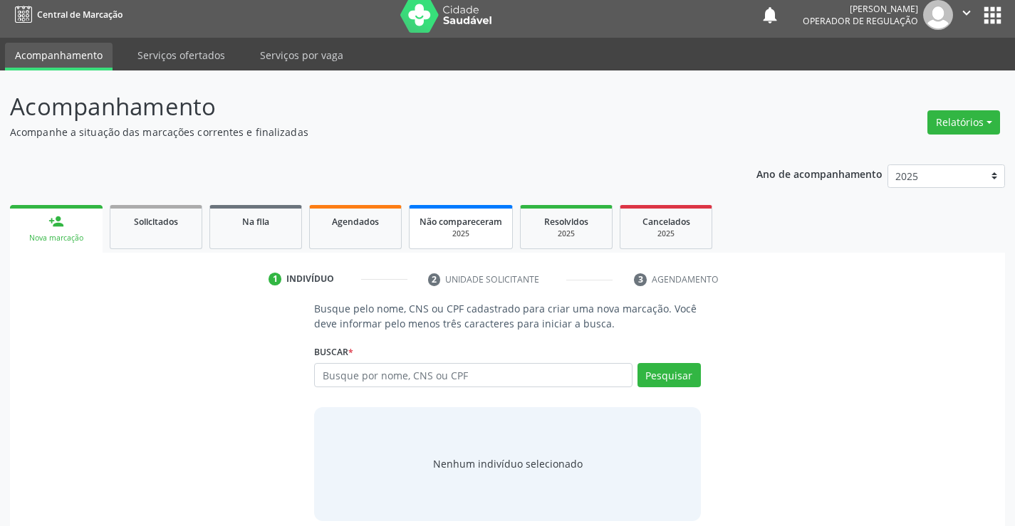
scroll to position [0, 0]
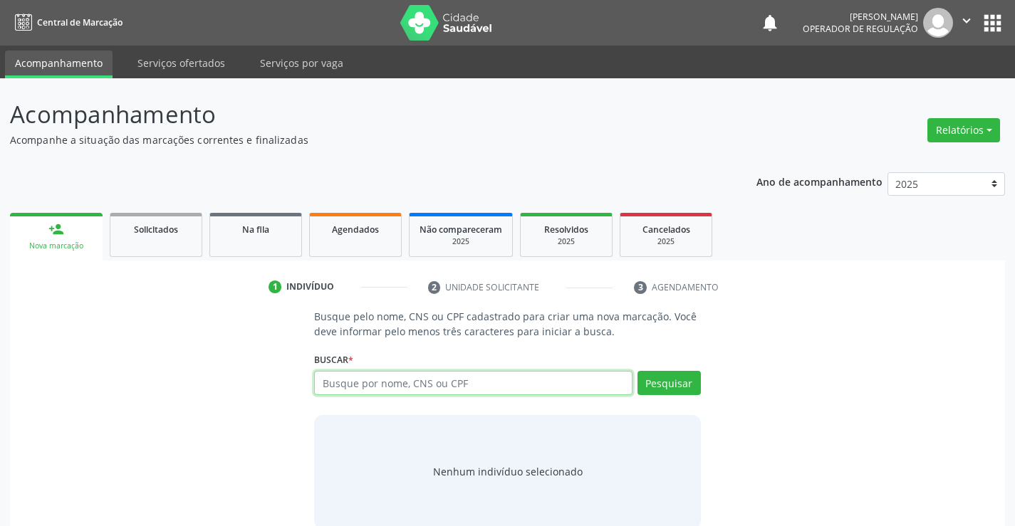
click at [388, 382] on input "text" at bounding box center [473, 383] width 318 height 24
type input "701202057114415"
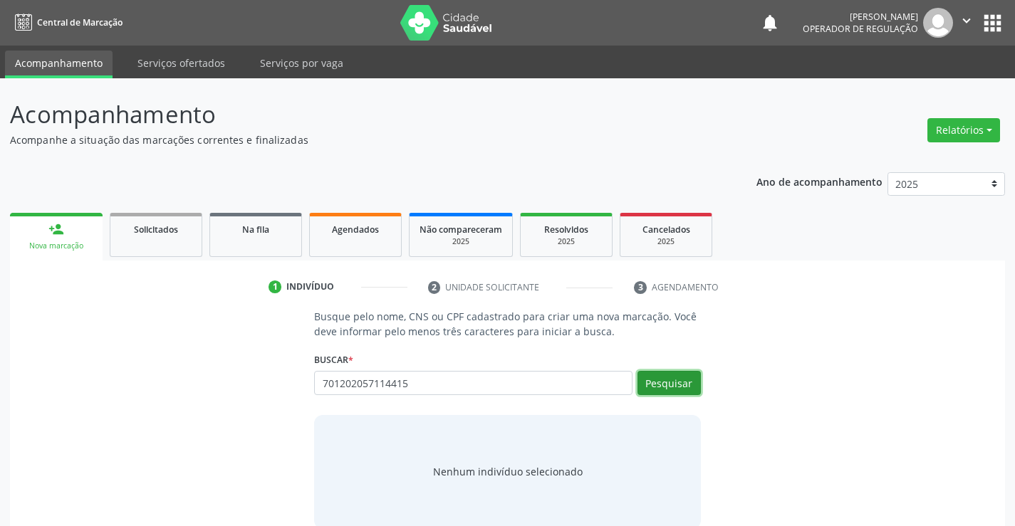
click at [653, 378] on button "Pesquisar" at bounding box center [668, 383] width 63 height 24
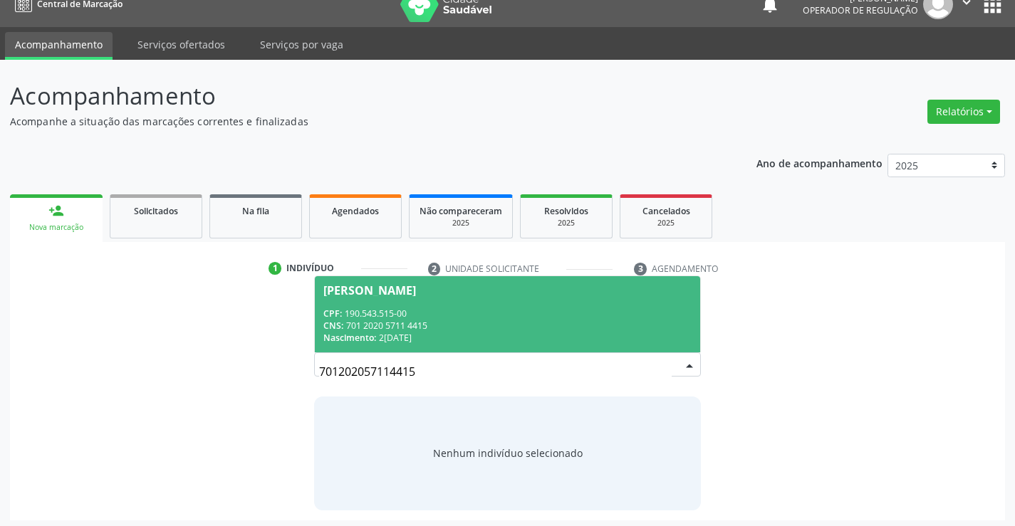
scroll to position [23, 0]
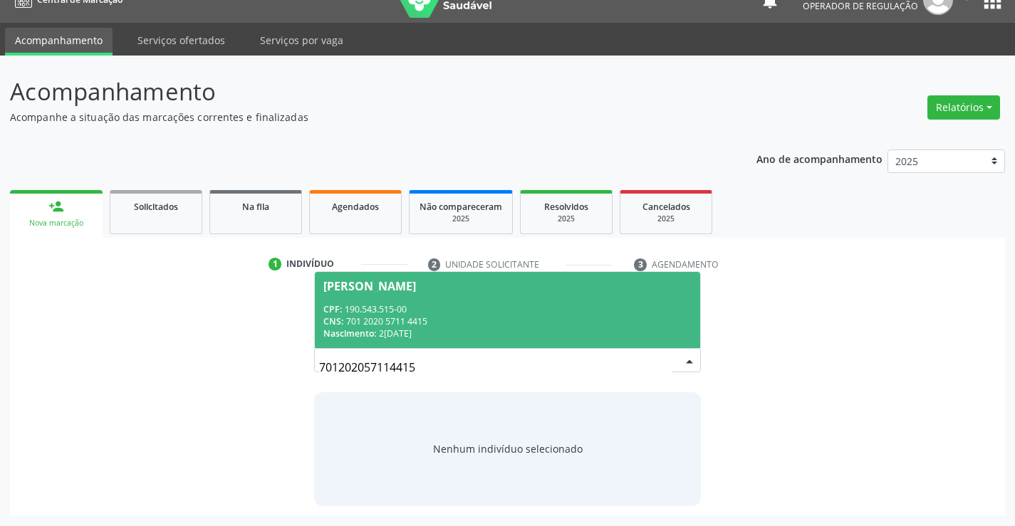
click at [504, 300] on span "[PERSON_NAME] CPF: 190.543.515-00 CNS: 701 2020 5711 4415 Nascimento: 2[DATE]" at bounding box center [507, 310] width 385 height 76
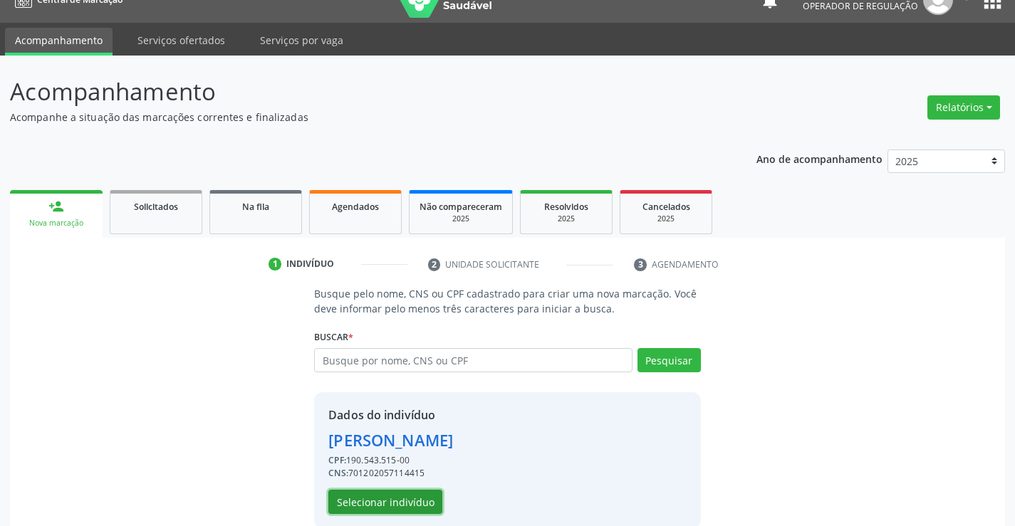
click at [345, 498] on button "Selecionar indivíduo" at bounding box center [385, 502] width 114 height 24
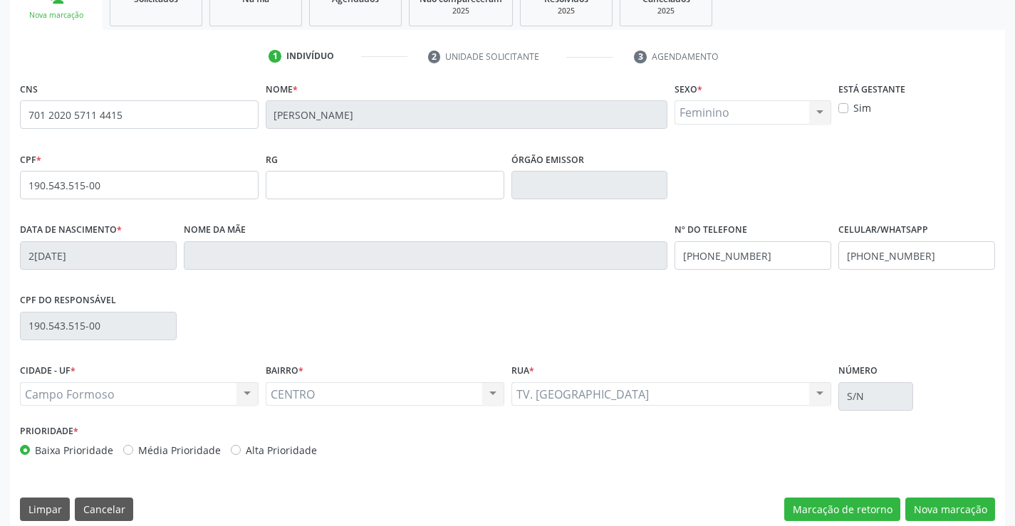
scroll to position [236, 0]
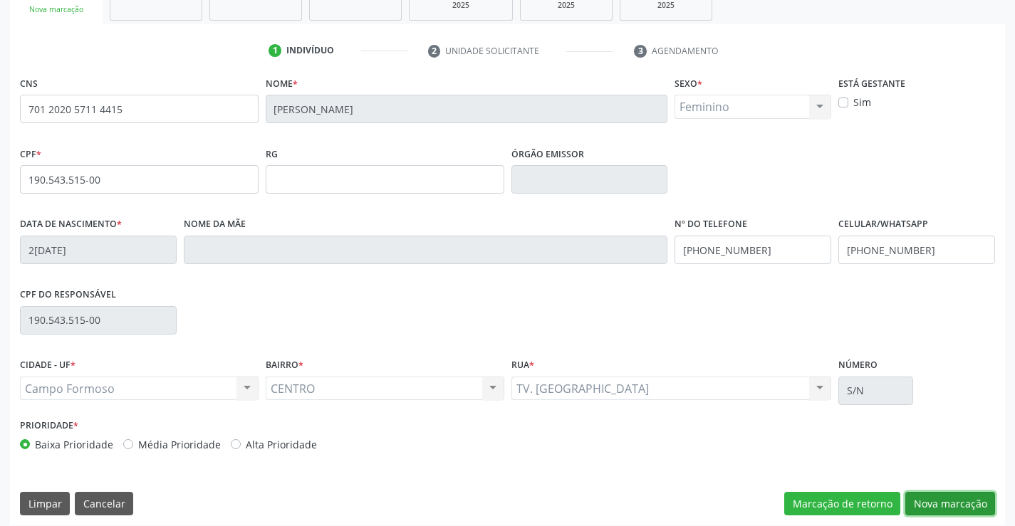
click at [916, 500] on button "Nova marcação" at bounding box center [950, 504] width 90 height 24
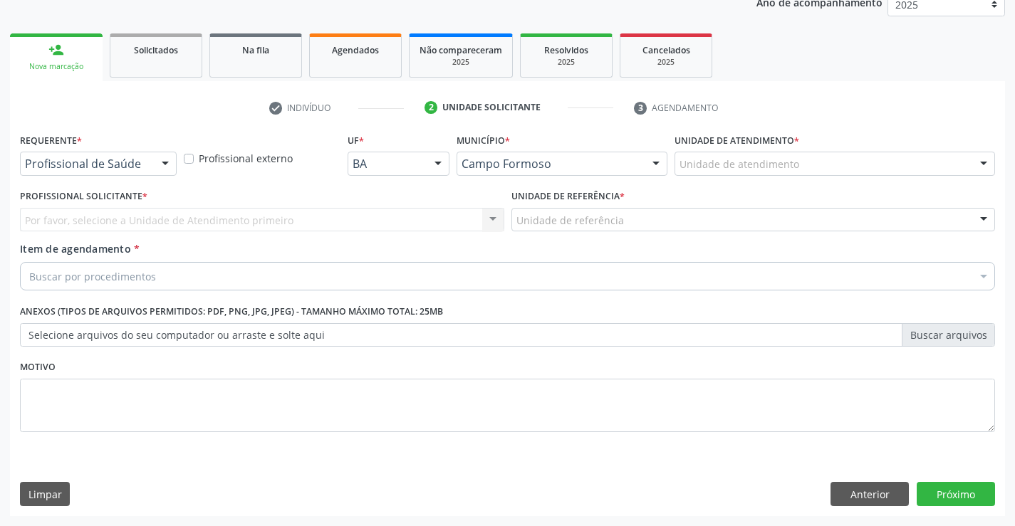
scroll to position [179, 0]
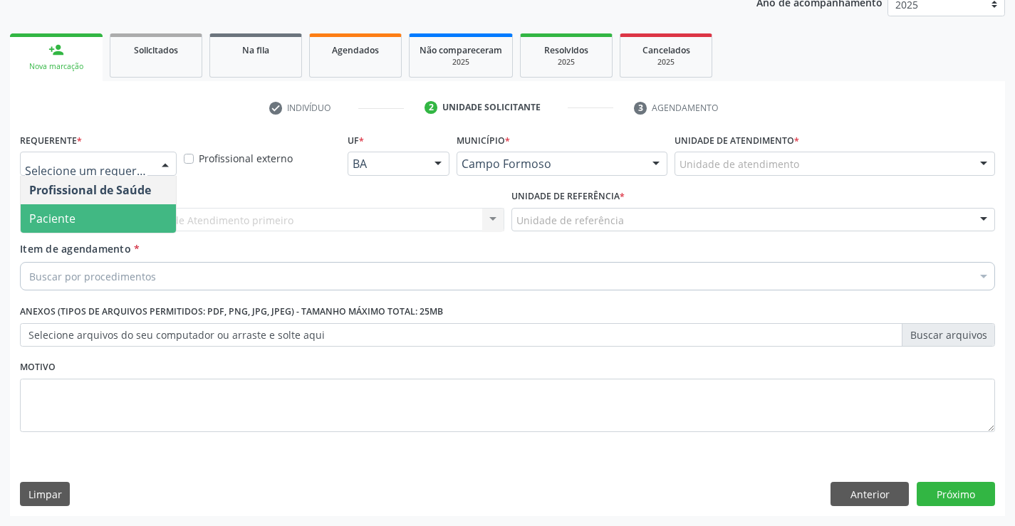
click at [80, 215] on span "Paciente" at bounding box center [98, 218] width 155 height 28
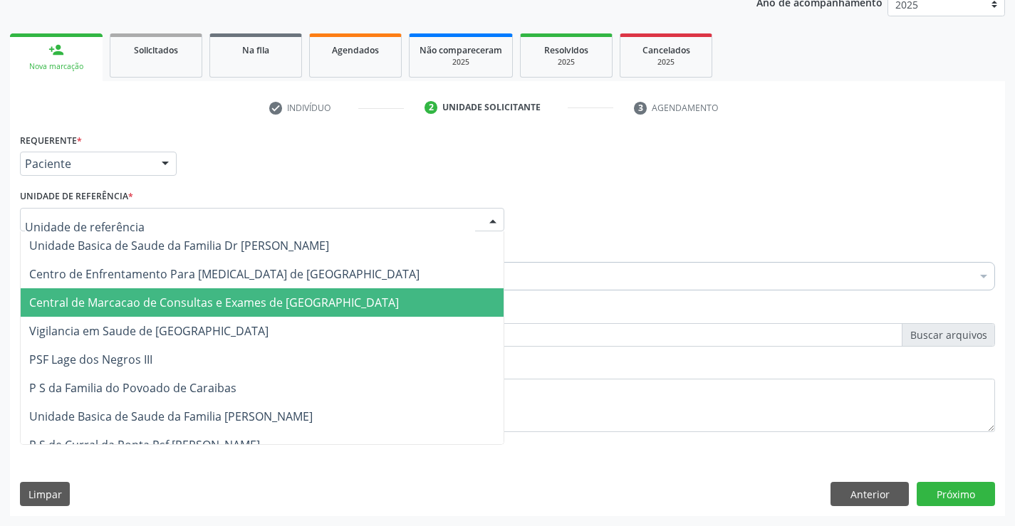
click at [128, 293] on span "Central de Marcacao de Consultas e Exames de [GEOGRAPHIC_DATA]" at bounding box center [262, 302] width 483 height 28
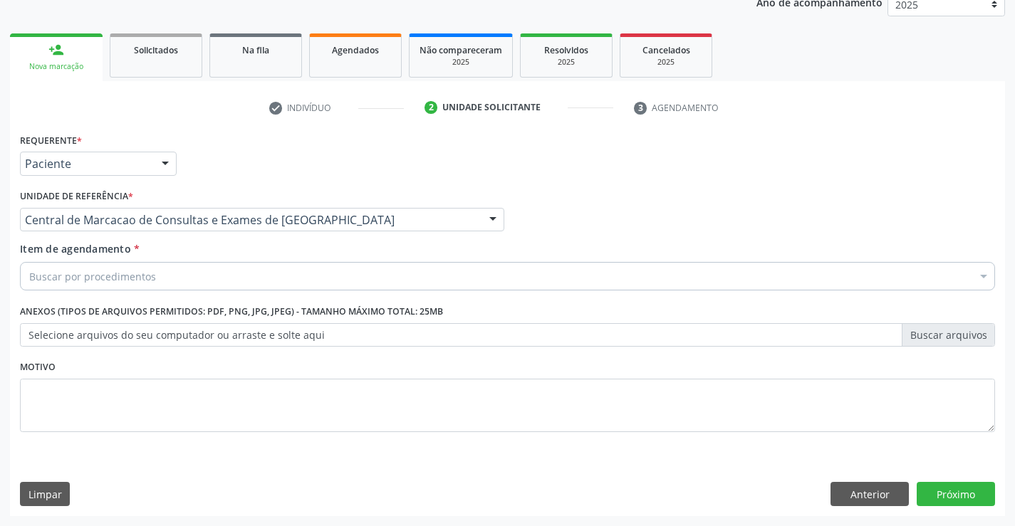
click at [202, 269] on div "Buscar por procedimentos" at bounding box center [507, 276] width 975 height 28
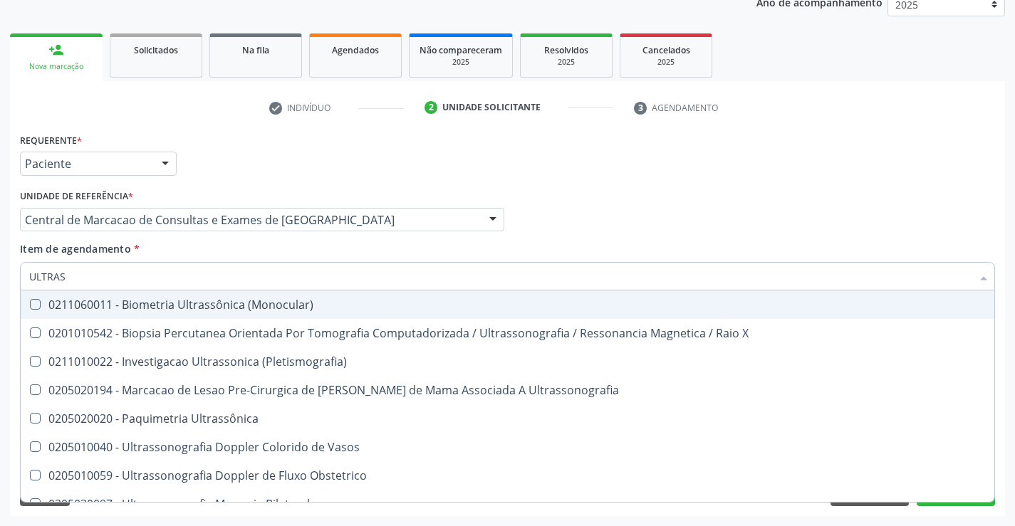
type input "ULTRASS"
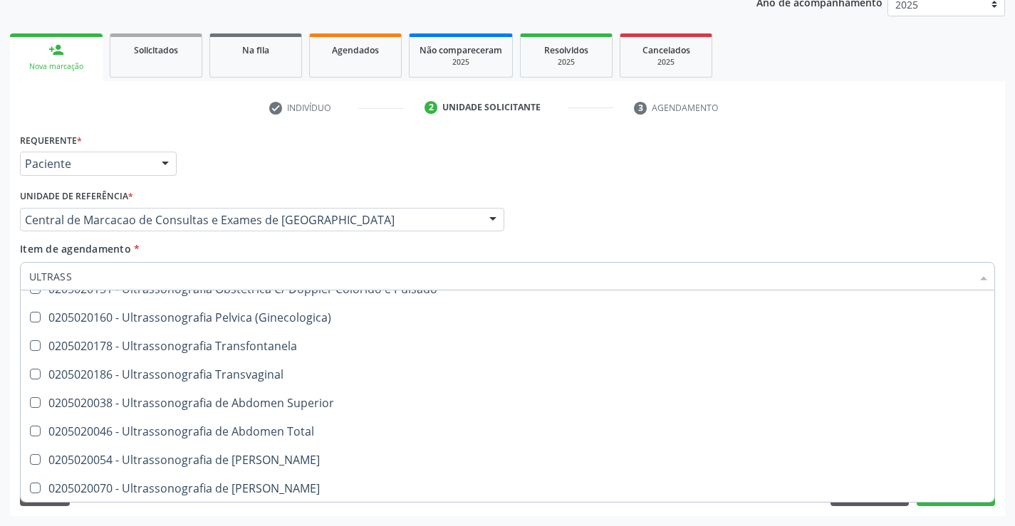
scroll to position [285, 0]
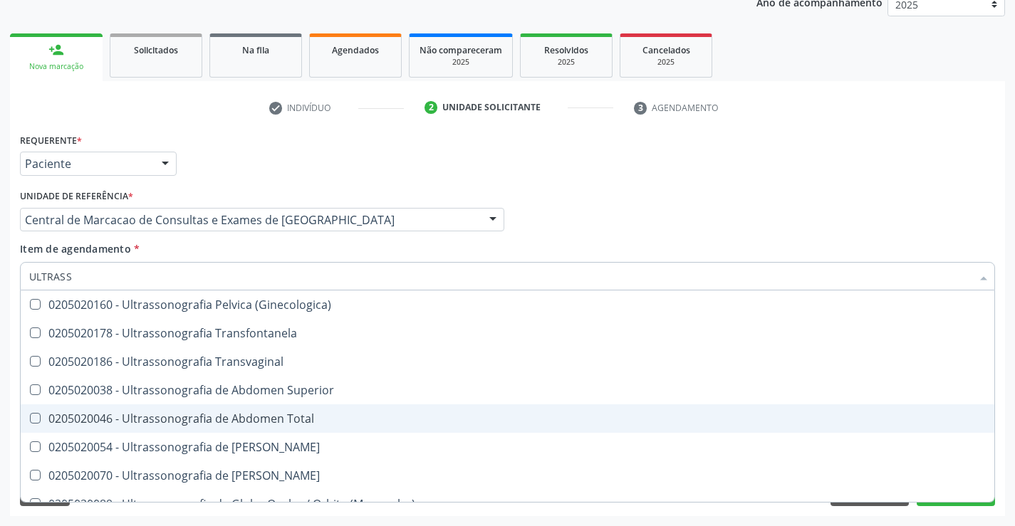
click at [272, 417] on div "0205020046 - Ultrassonografia de Abdomen Total" at bounding box center [507, 418] width 956 height 11
checkbox Total "true"
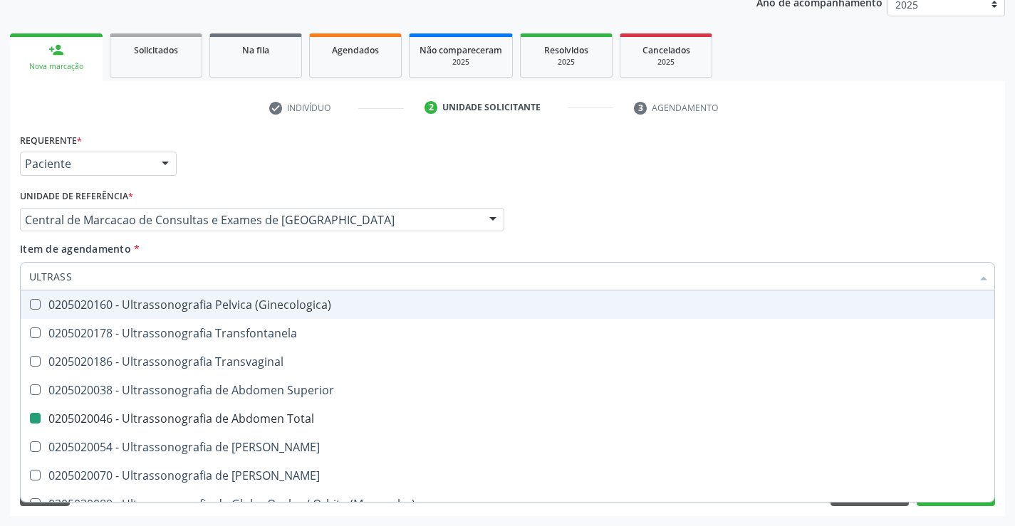
click at [618, 246] on div "Item de agendamento * ULTRASS Desfazer seleção 0211060011 - Biometria Ultrassôn…" at bounding box center [507, 263] width 975 height 45
checkbox X "true"
checkbox Total "false"
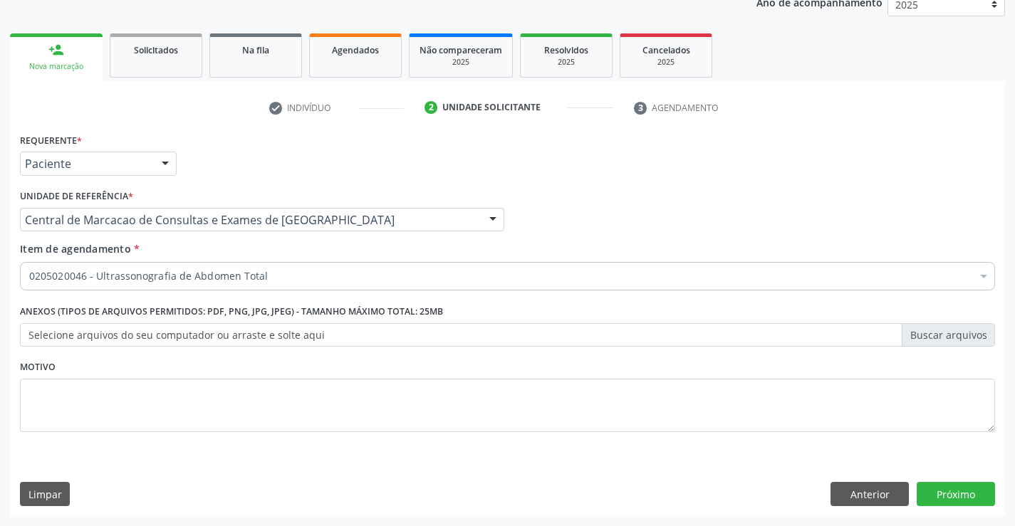
scroll to position [0, 0]
click at [936, 488] on button "Próximo" at bounding box center [956, 494] width 78 height 24
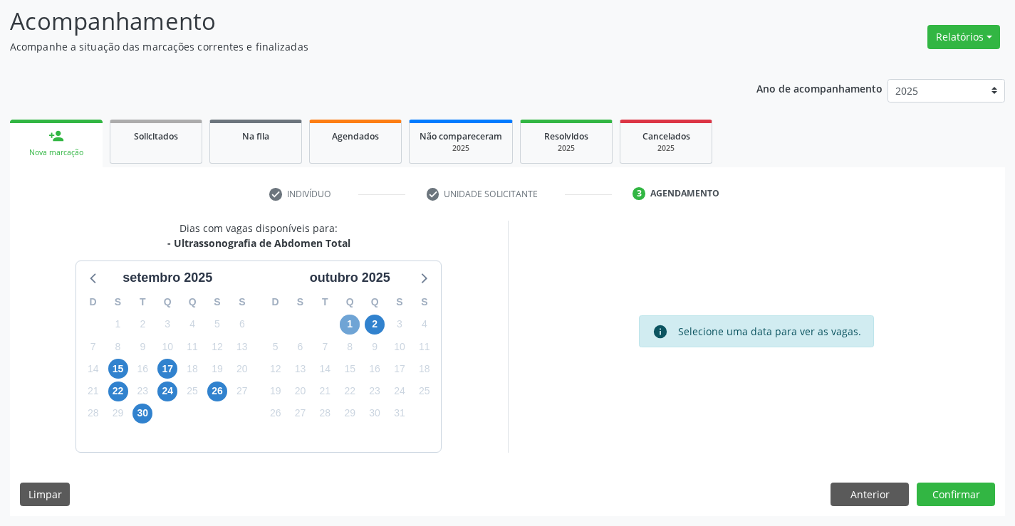
click at [344, 322] on span "1" at bounding box center [350, 325] width 20 height 20
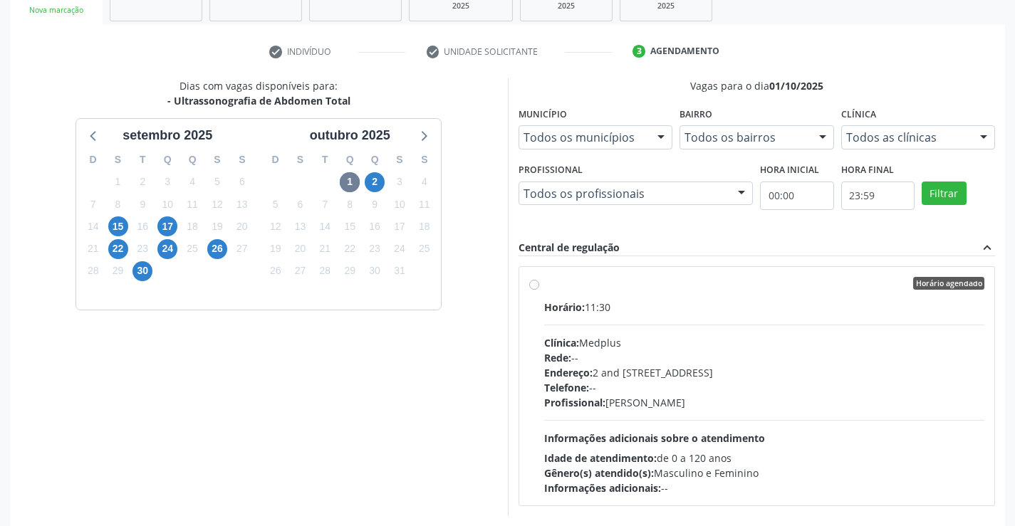
click at [645, 303] on div "Horário: 11:30" at bounding box center [764, 307] width 441 height 15
click at [539, 290] on input "Horário agendado Horário: 11:30 Clínica: Medplus Rede: -- Endereço: 2 and [STRE…" at bounding box center [534, 283] width 10 height 13
radio input "true"
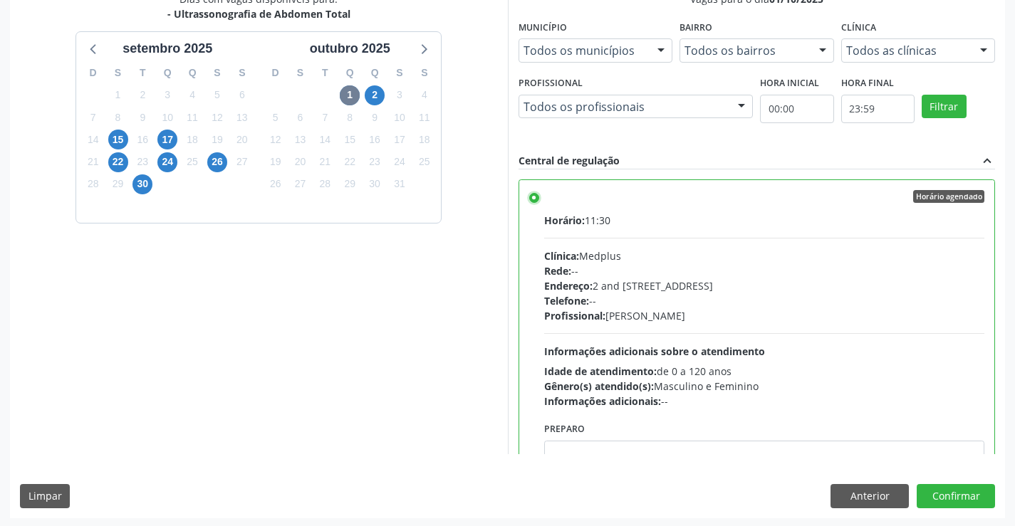
scroll to position [325, 0]
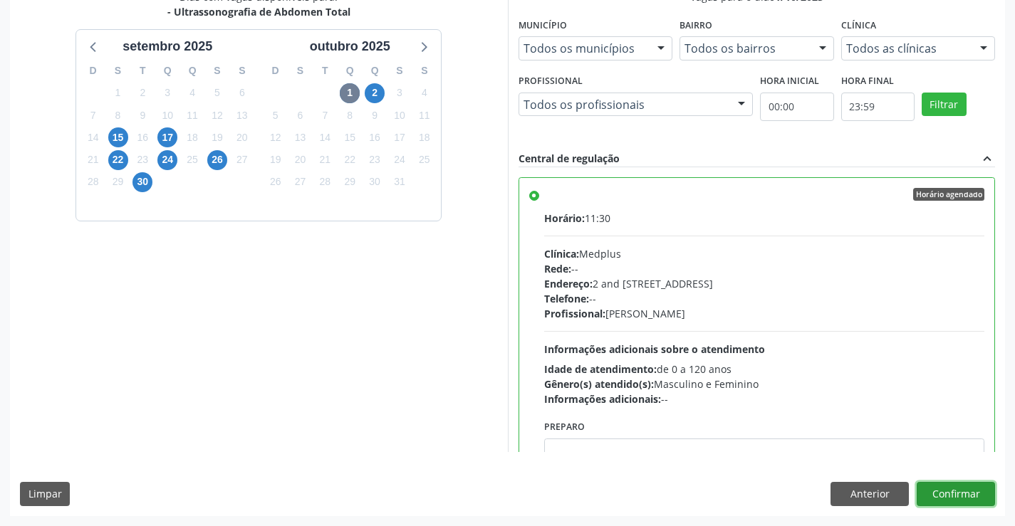
click at [936, 494] on button "Confirmar" at bounding box center [956, 494] width 78 height 24
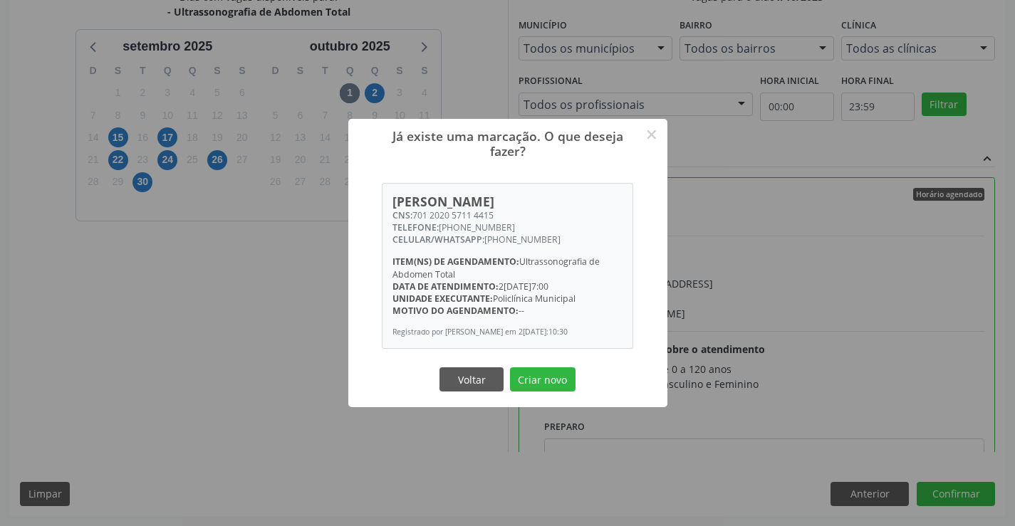
click at [510, 367] on button "Criar novo" at bounding box center [543, 379] width 66 height 24
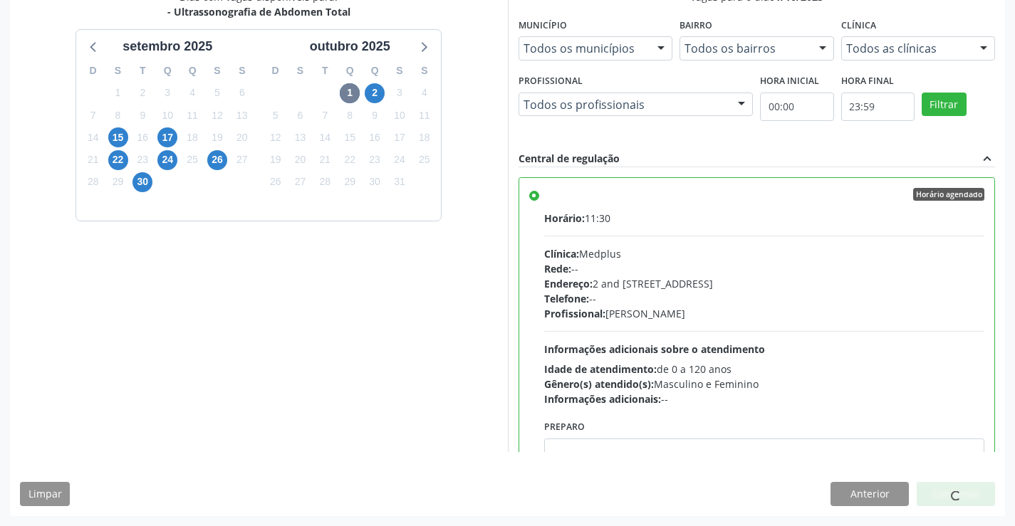
scroll to position [0, 0]
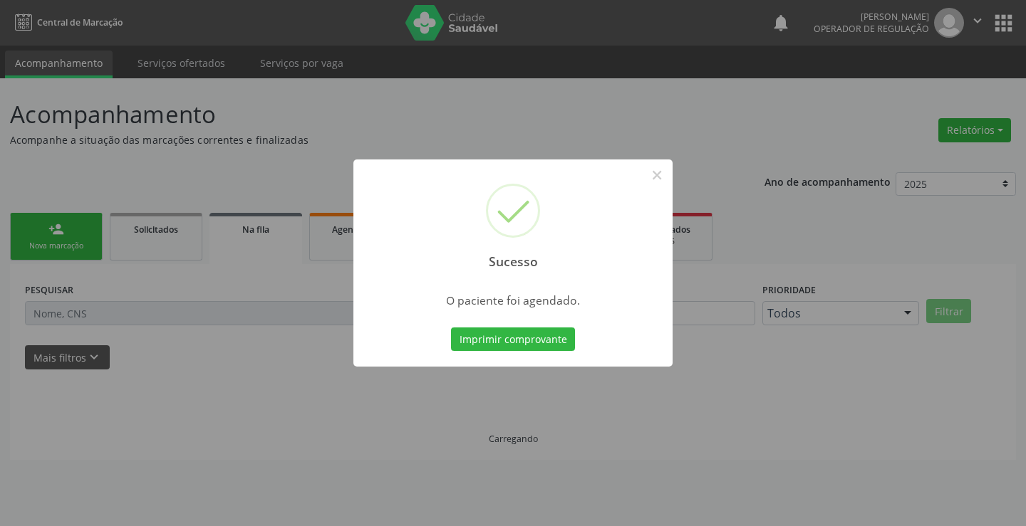
click at [451, 328] on button "Imprimir comprovante" at bounding box center [513, 340] width 124 height 24
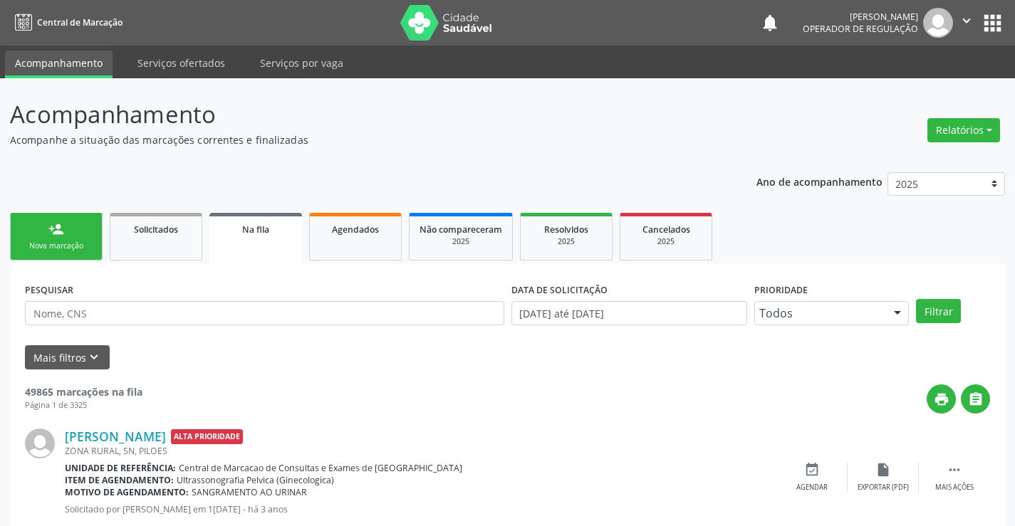
click at [77, 236] on link "person_add Nova marcação" at bounding box center [56, 237] width 93 height 48
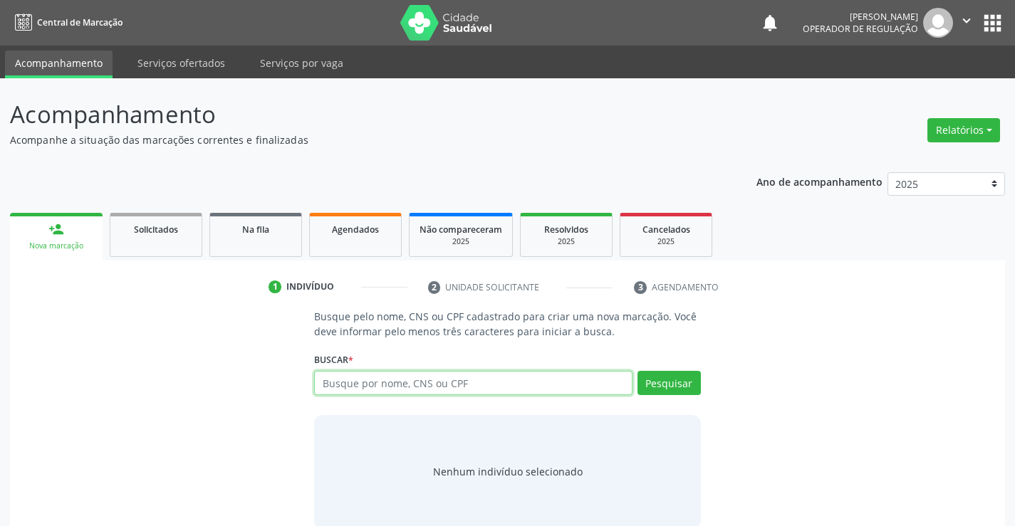
click at [370, 387] on input "text" at bounding box center [473, 383] width 318 height 24
type input "706002346767445"
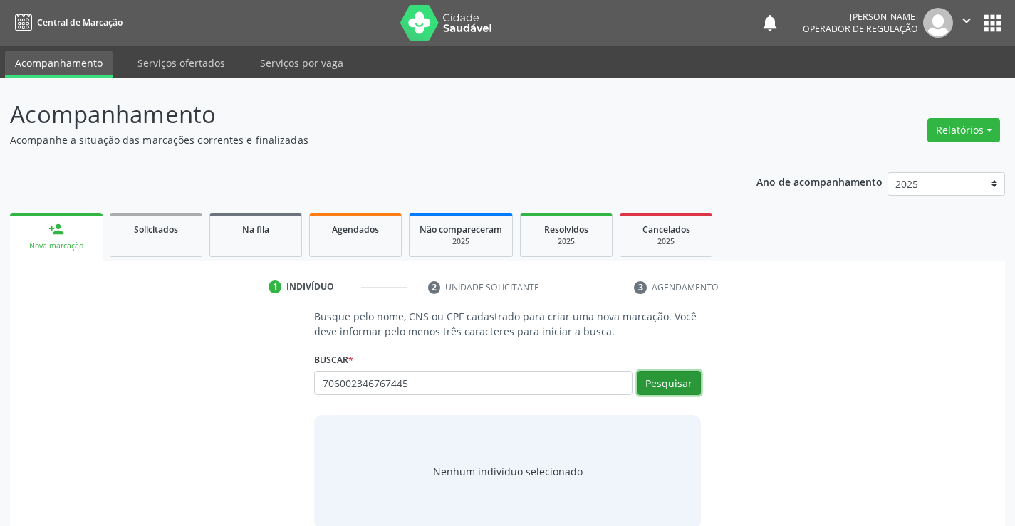
click at [659, 377] on button "Pesquisar" at bounding box center [668, 383] width 63 height 24
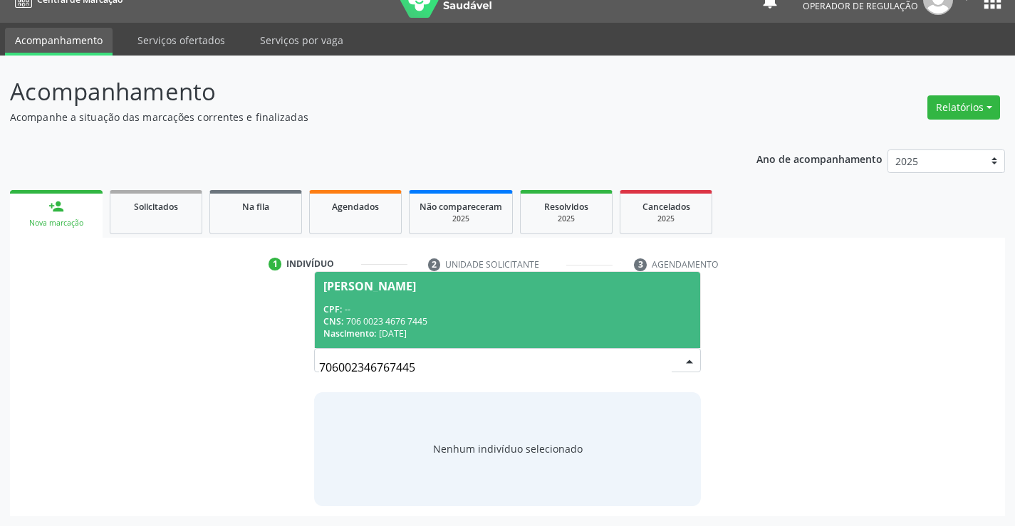
click at [422, 313] on div "CPF: --" at bounding box center [506, 309] width 367 height 12
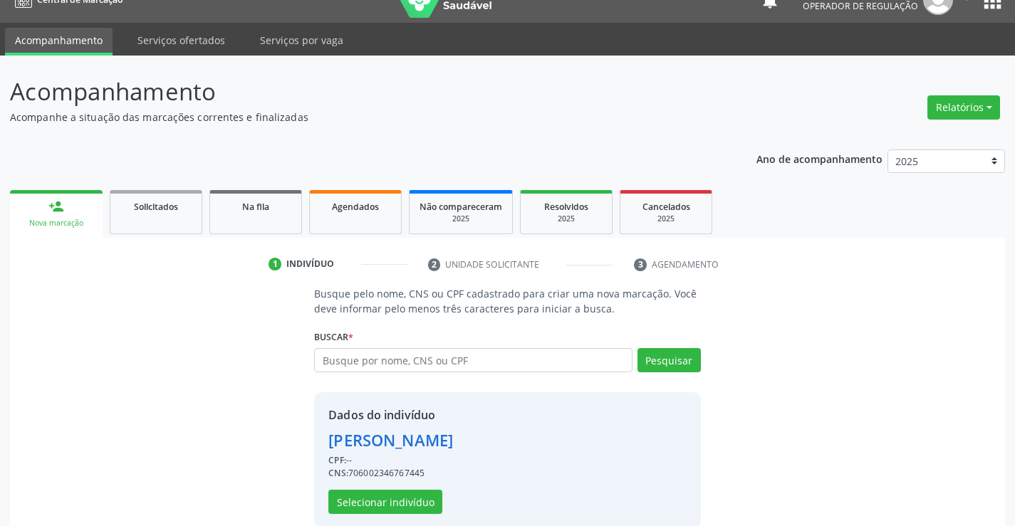
scroll to position [45, 0]
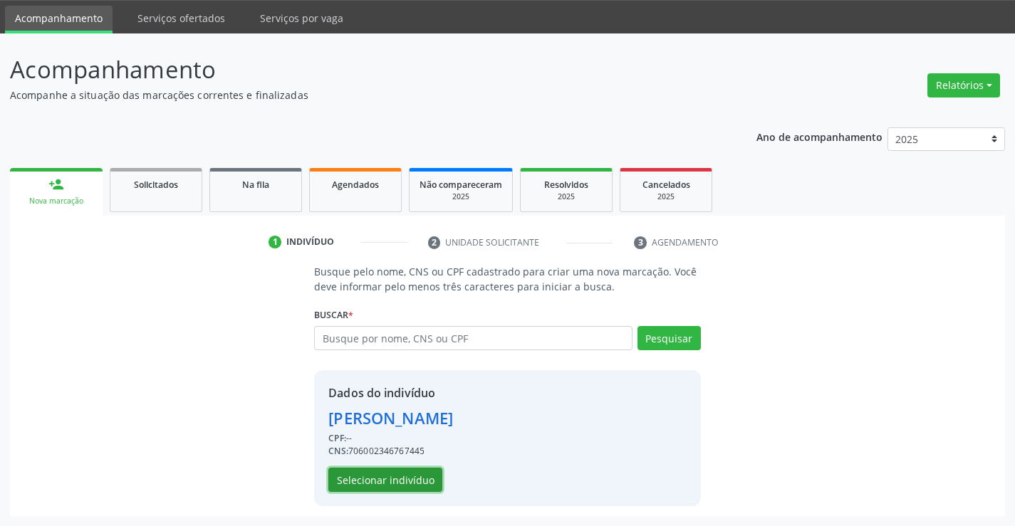
click at [372, 484] on button "Selecionar indivíduo" at bounding box center [385, 480] width 114 height 24
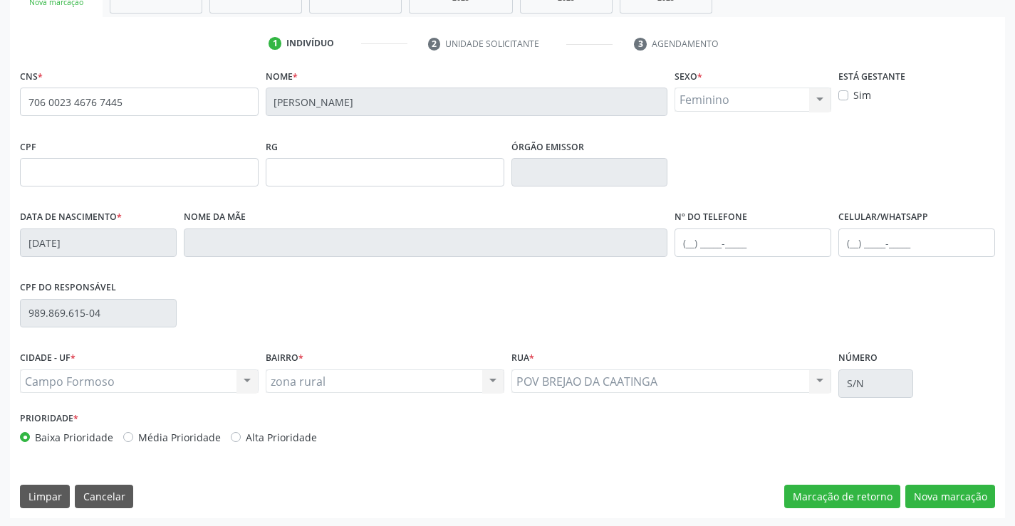
scroll to position [246, 0]
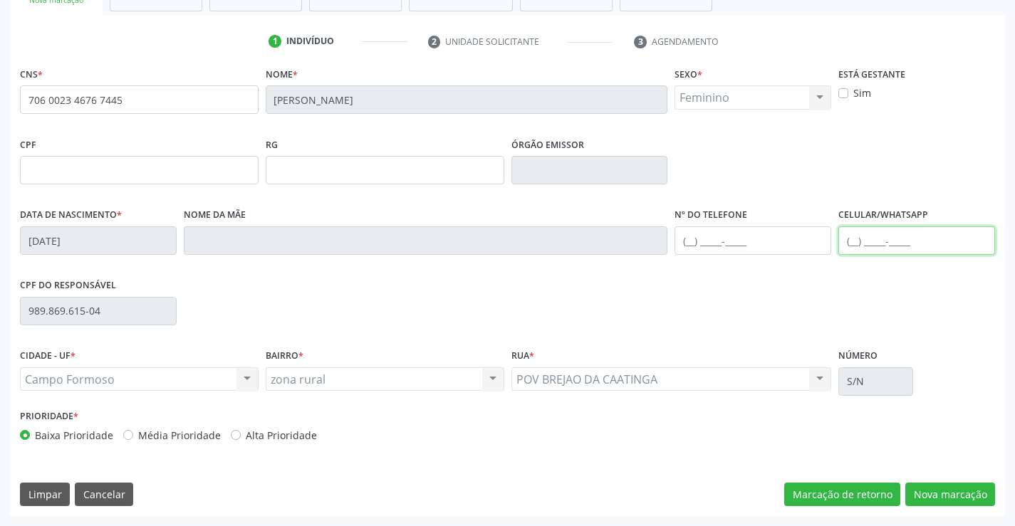
click at [855, 244] on input "text" at bounding box center [916, 240] width 157 height 28
type input "[PHONE_NUMBER]"
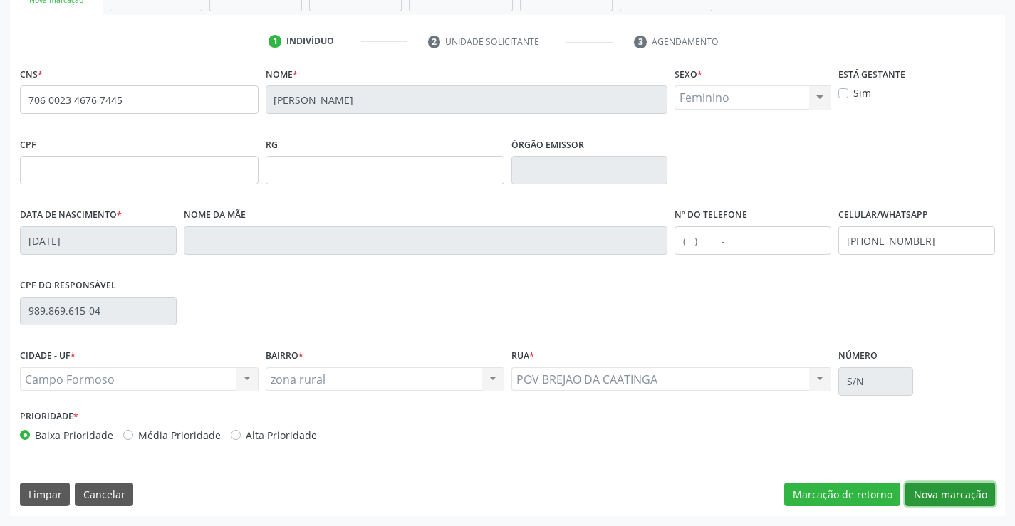
click at [932, 494] on button "Nova marcação" at bounding box center [950, 495] width 90 height 24
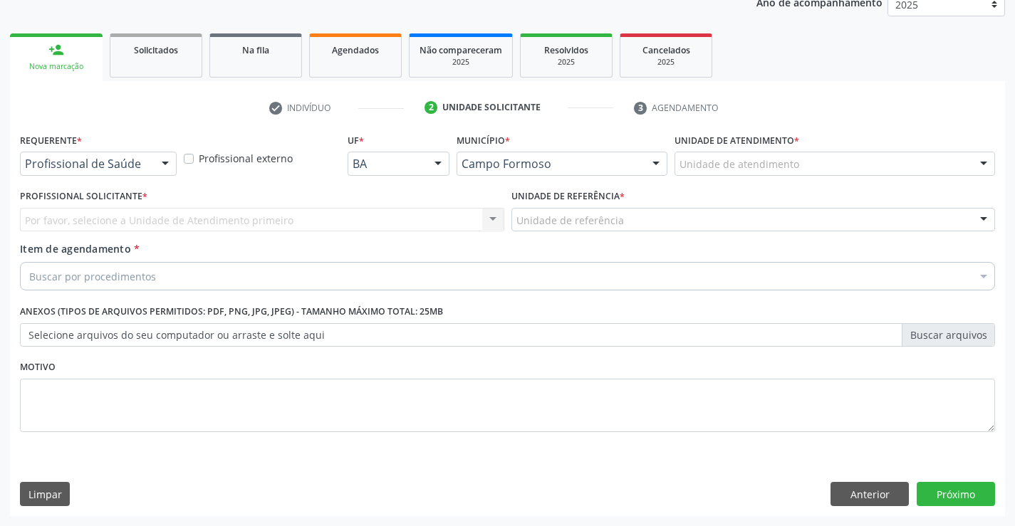
scroll to position [179, 0]
click at [164, 162] on div at bounding box center [165, 164] width 21 height 24
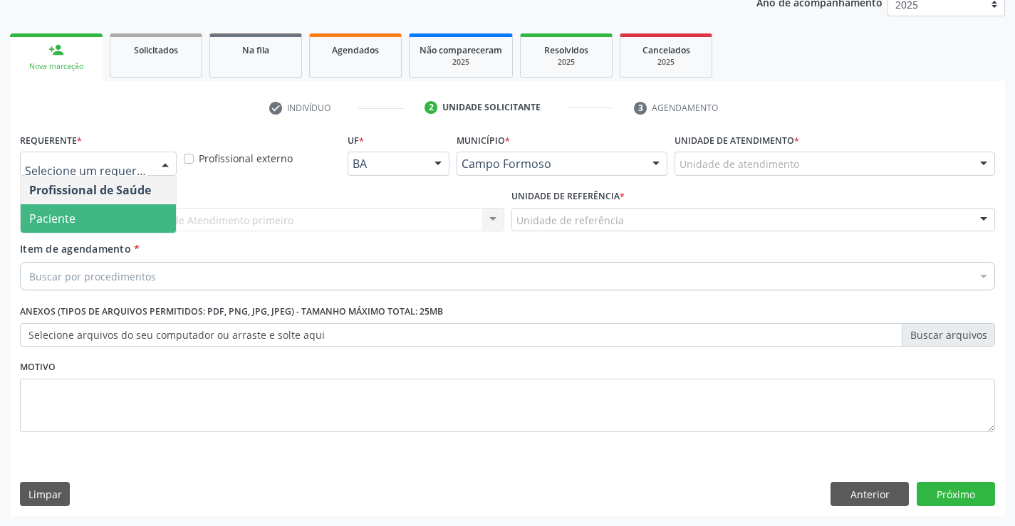
click at [73, 220] on span "Paciente" at bounding box center [52, 219] width 46 height 16
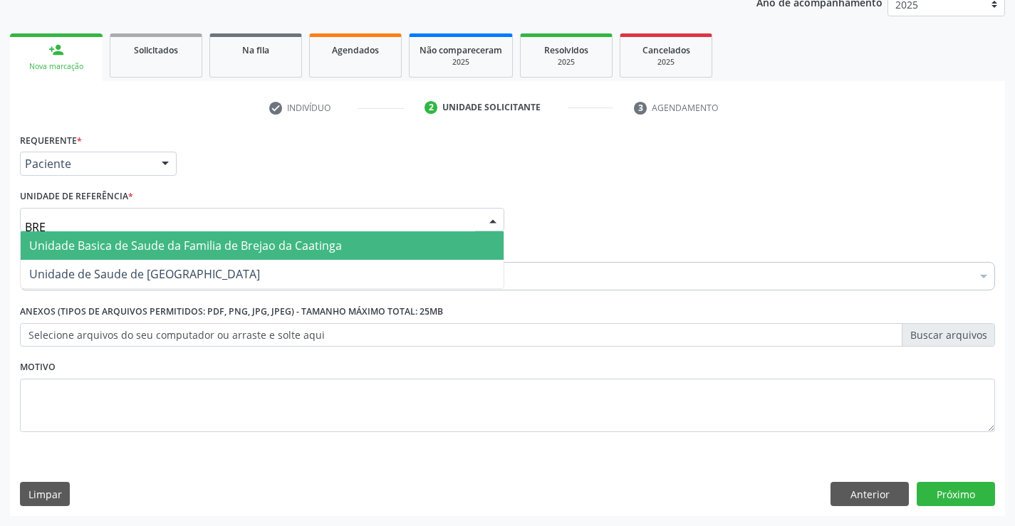
type input "BREJ"
click at [110, 246] on span "Unidade Basica de Saude da Familia de Brejao da Caatinga" at bounding box center [185, 246] width 313 height 16
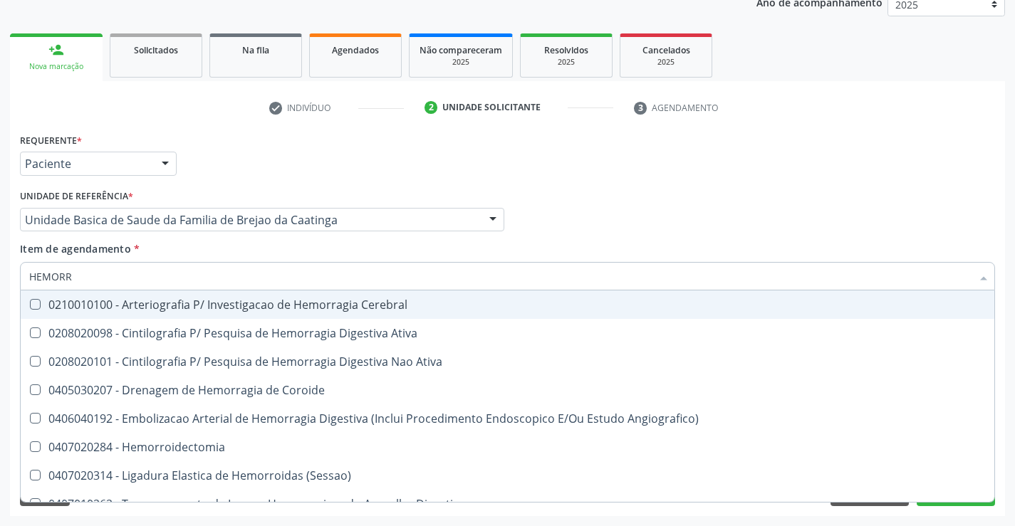
type input "HEMORRO"
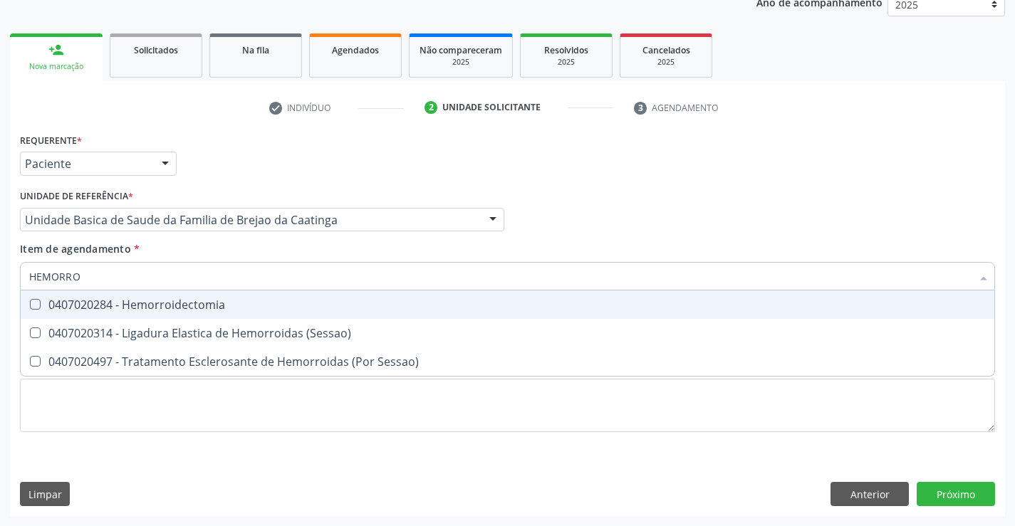
click at [162, 304] on div "0407020284 - Hemorroidectomia" at bounding box center [507, 304] width 956 height 11
checkbox Hemorroidectomia "true"
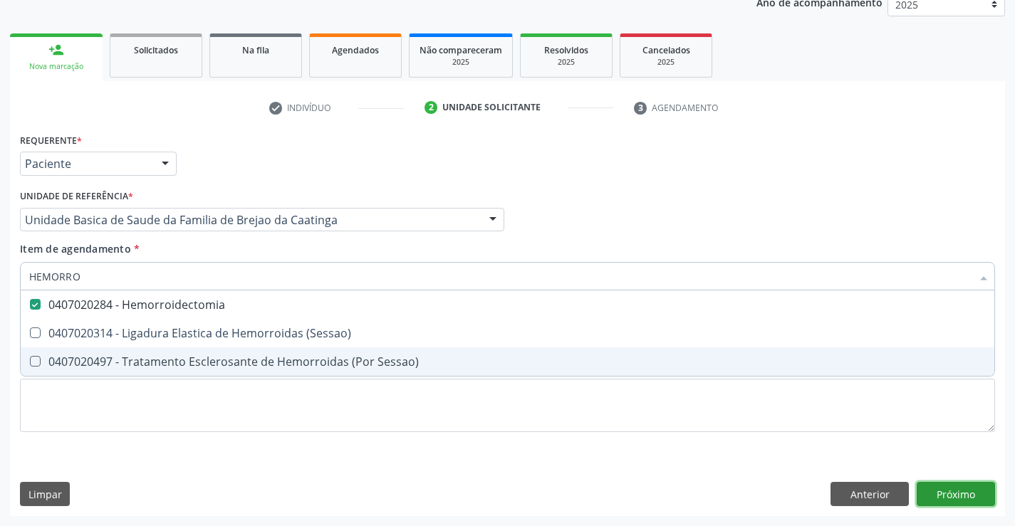
click at [938, 486] on div "Requerente * Paciente Profissional de Saúde Paciente Nenhum resultado encontrad…" at bounding box center [507, 323] width 995 height 387
checkbox \(Sessao\) "true"
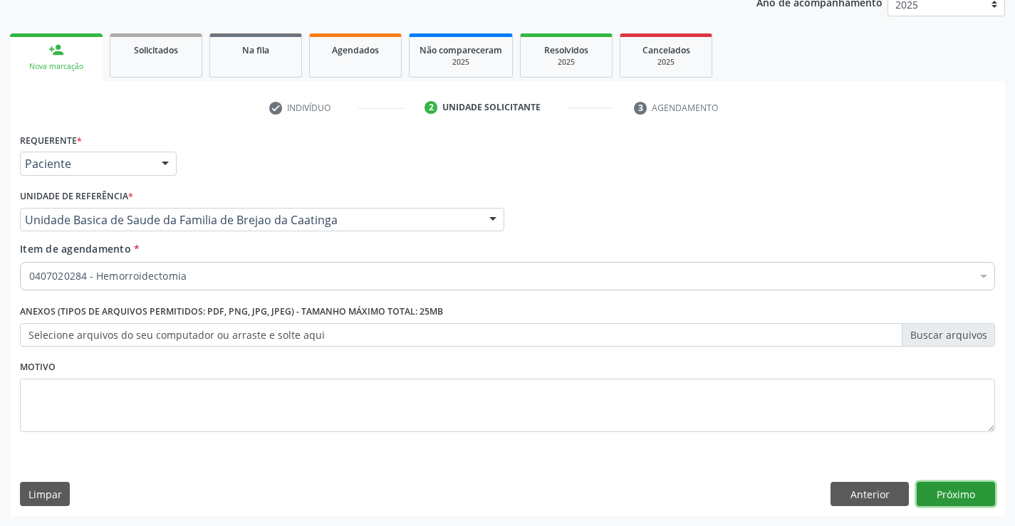
click at [956, 496] on button "Próximo" at bounding box center [956, 494] width 78 height 24
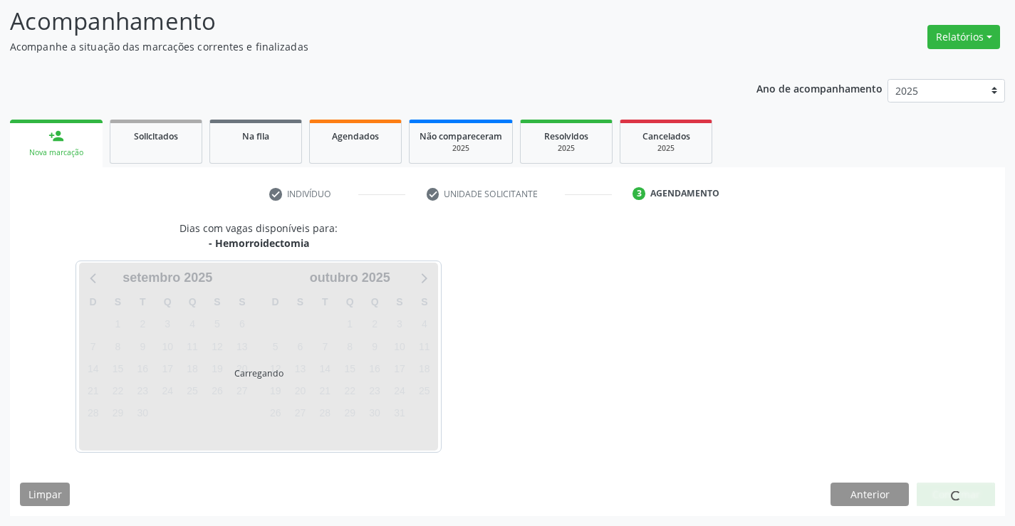
scroll to position [93, 0]
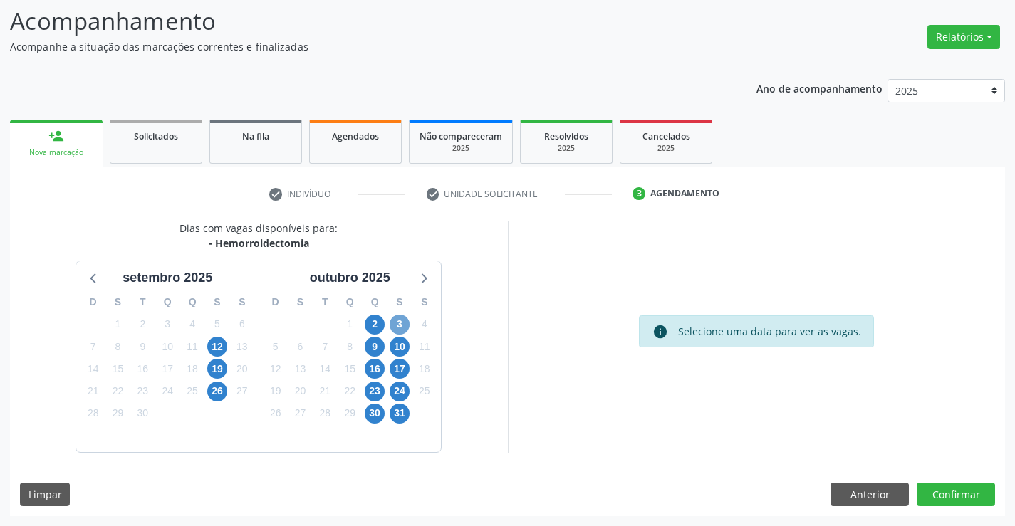
click at [397, 325] on span "3" at bounding box center [400, 325] width 20 height 20
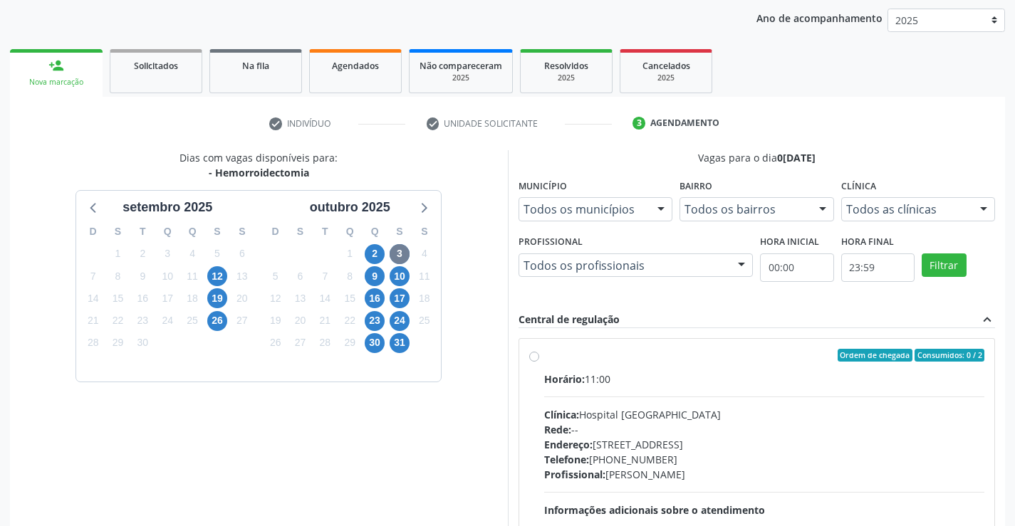
scroll to position [167, 0]
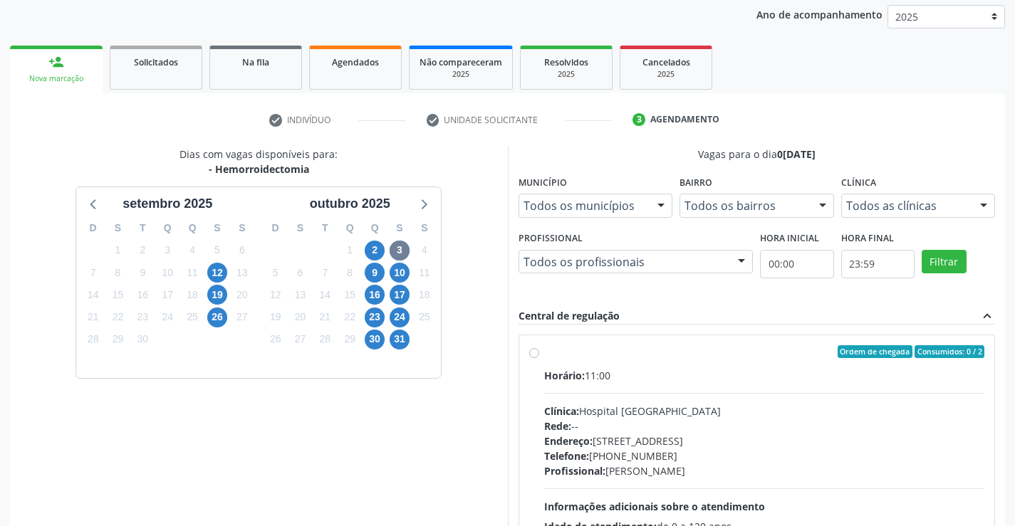
drag, startPoint x: 1013, startPoint y: 282, endPoint x: 1010, endPoint y: 358, distance: 75.5
click at [1010, 358] on div "Acompanhamento Acompanhe a situação das marcações correntes e finalizadas Relat…" at bounding box center [507, 297] width 1015 height 773
click at [544, 354] on label "Ordem de chegada Consumidos: 0 / 2 Horário: 11:00 Clínica: Hospital [GEOGRAPHIC…" at bounding box center [764, 454] width 441 height 219
click at [534, 354] on input "Ordem de chegada Consumidos: 0 / 2 Horário: 11:00 Clínica: Hospital [GEOGRAPHIC…" at bounding box center [534, 351] width 10 height 13
radio input "true"
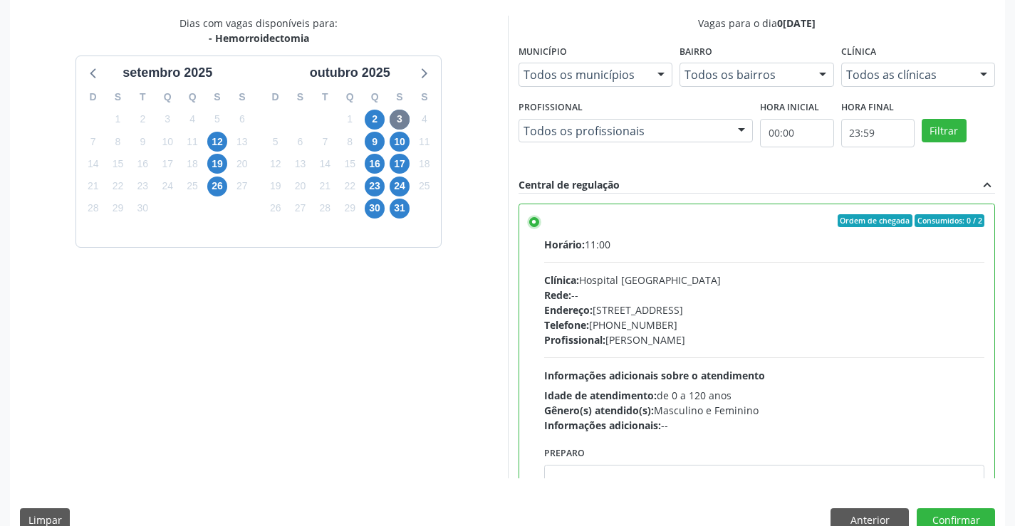
scroll to position [309, 0]
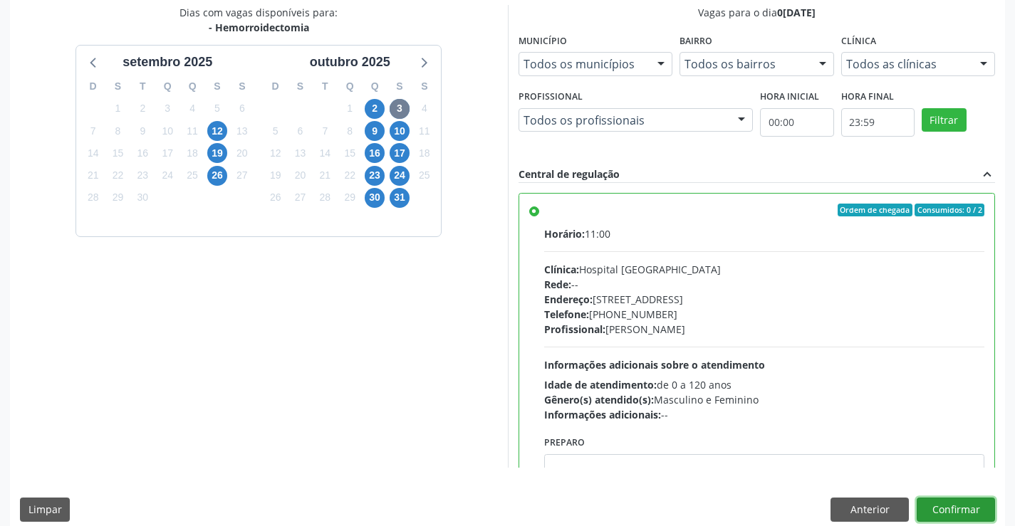
click at [946, 508] on button "Confirmar" at bounding box center [956, 510] width 78 height 24
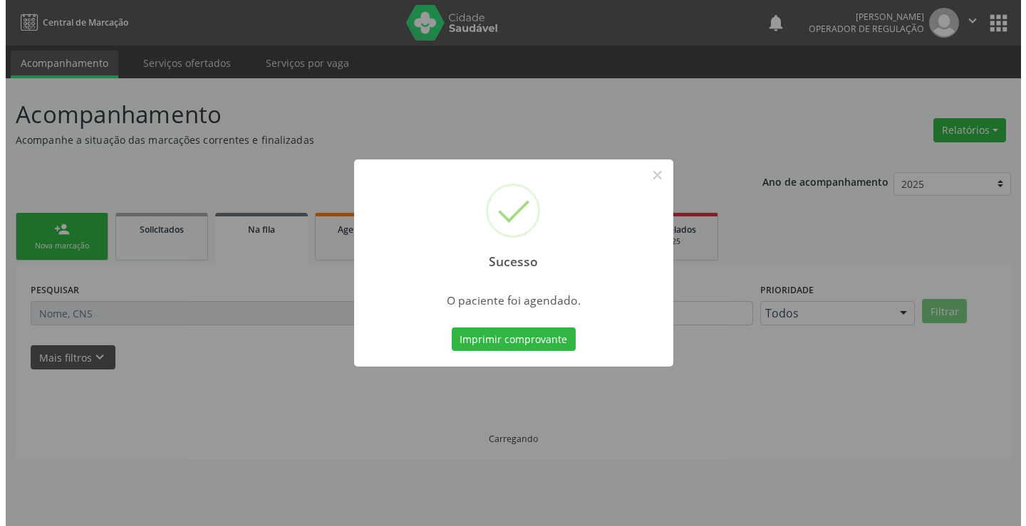
scroll to position [0, 0]
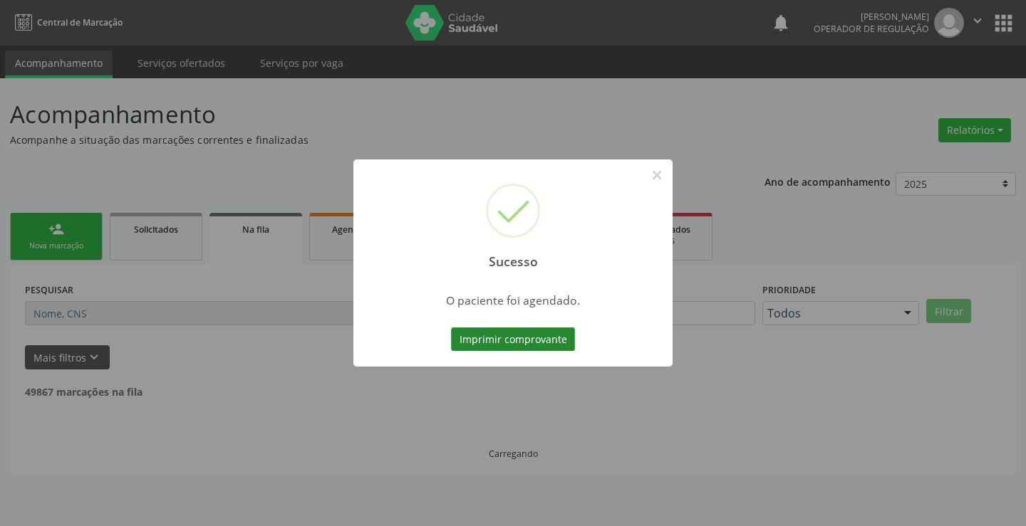
click at [502, 333] on button "Imprimir comprovante" at bounding box center [513, 340] width 124 height 24
